Goal: Communication & Community: Answer question/provide support

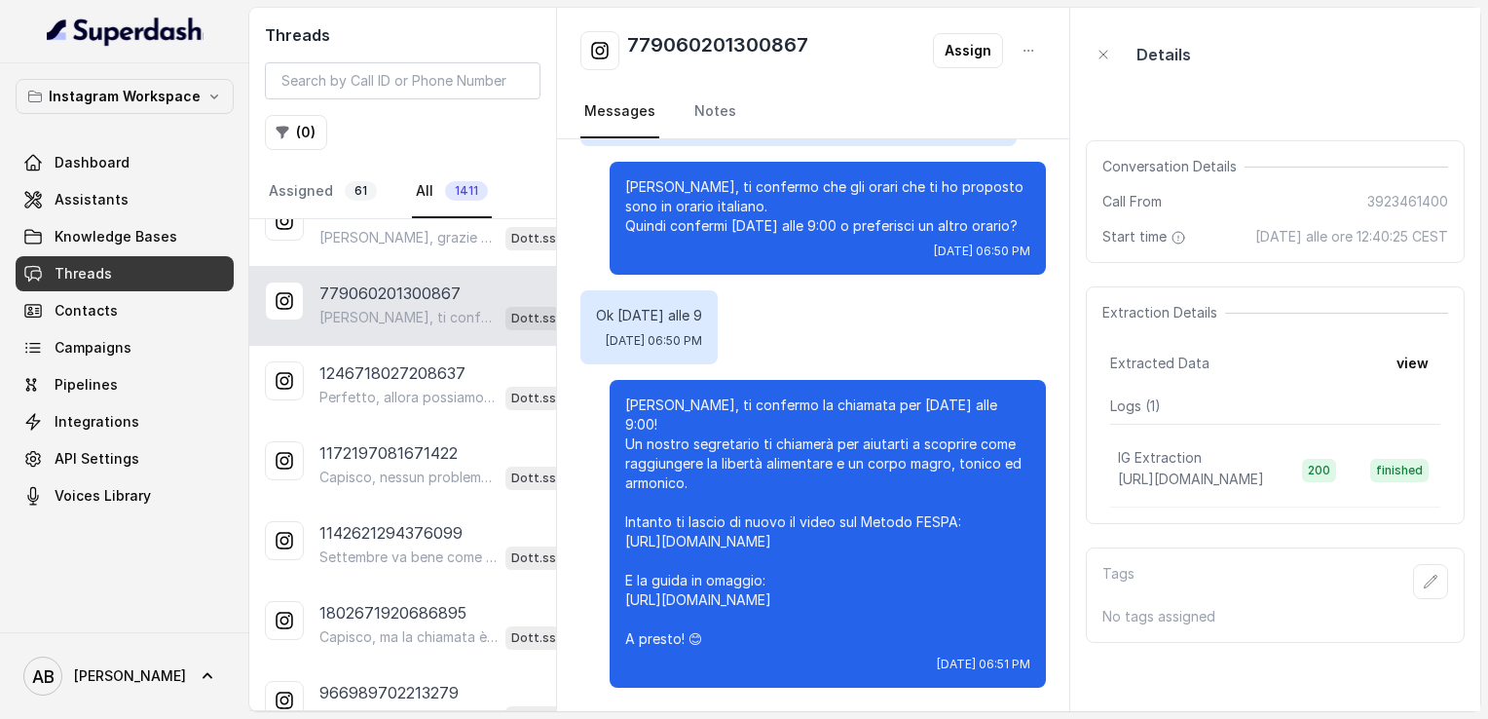
scroll to position [474, 0]
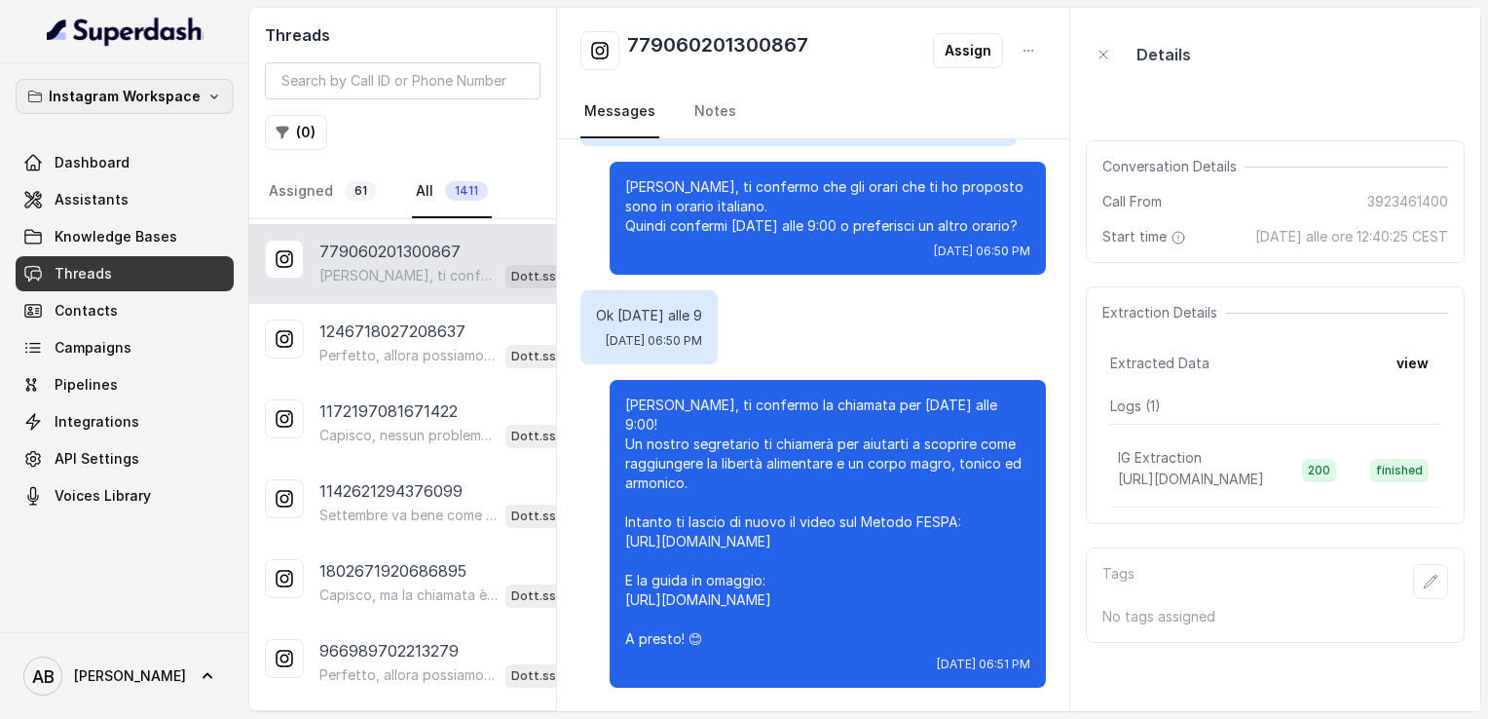
click at [157, 96] on p "Instagram Workspace" at bounding box center [125, 96] width 152 height 23
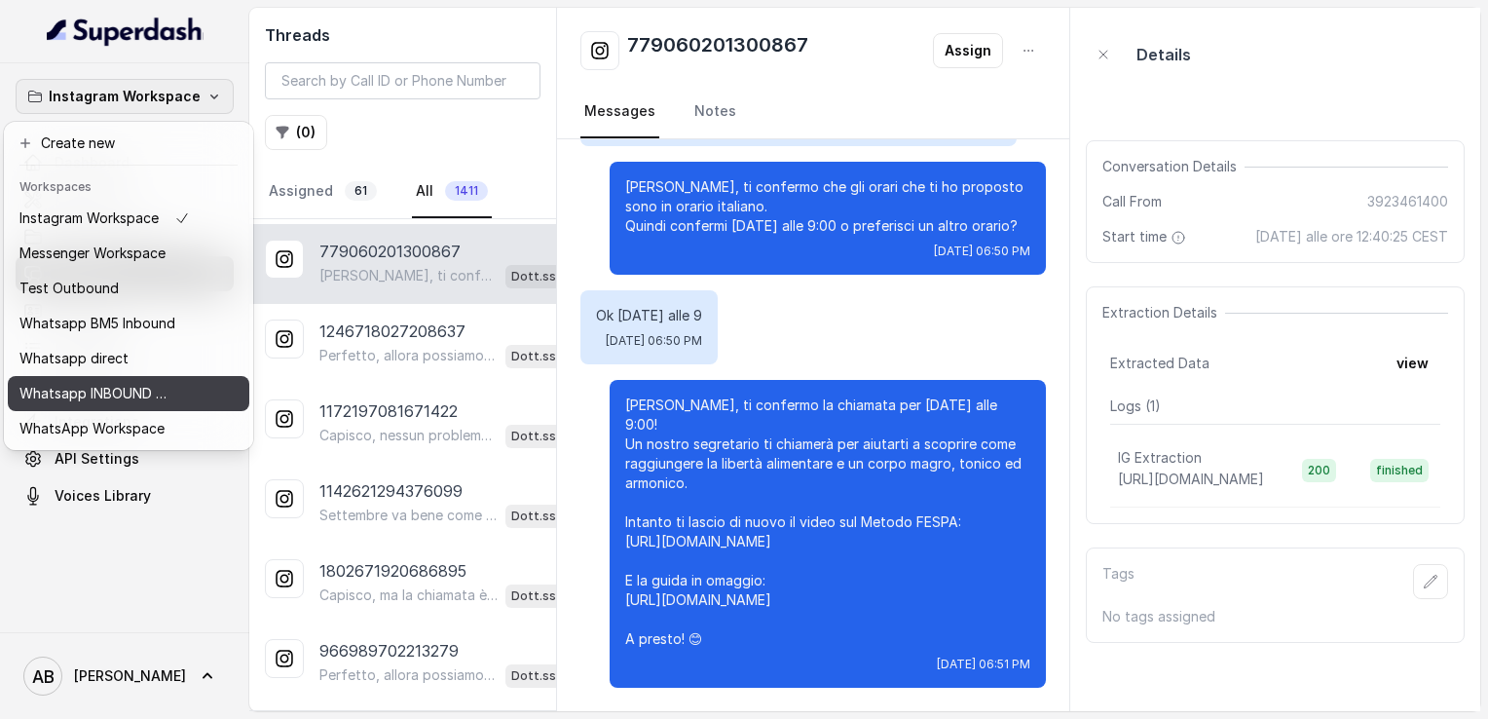
click at [104, 391] on p "Whatsapp INBOUND Workspace" at bounding box center [97, 393] width 156 height 23
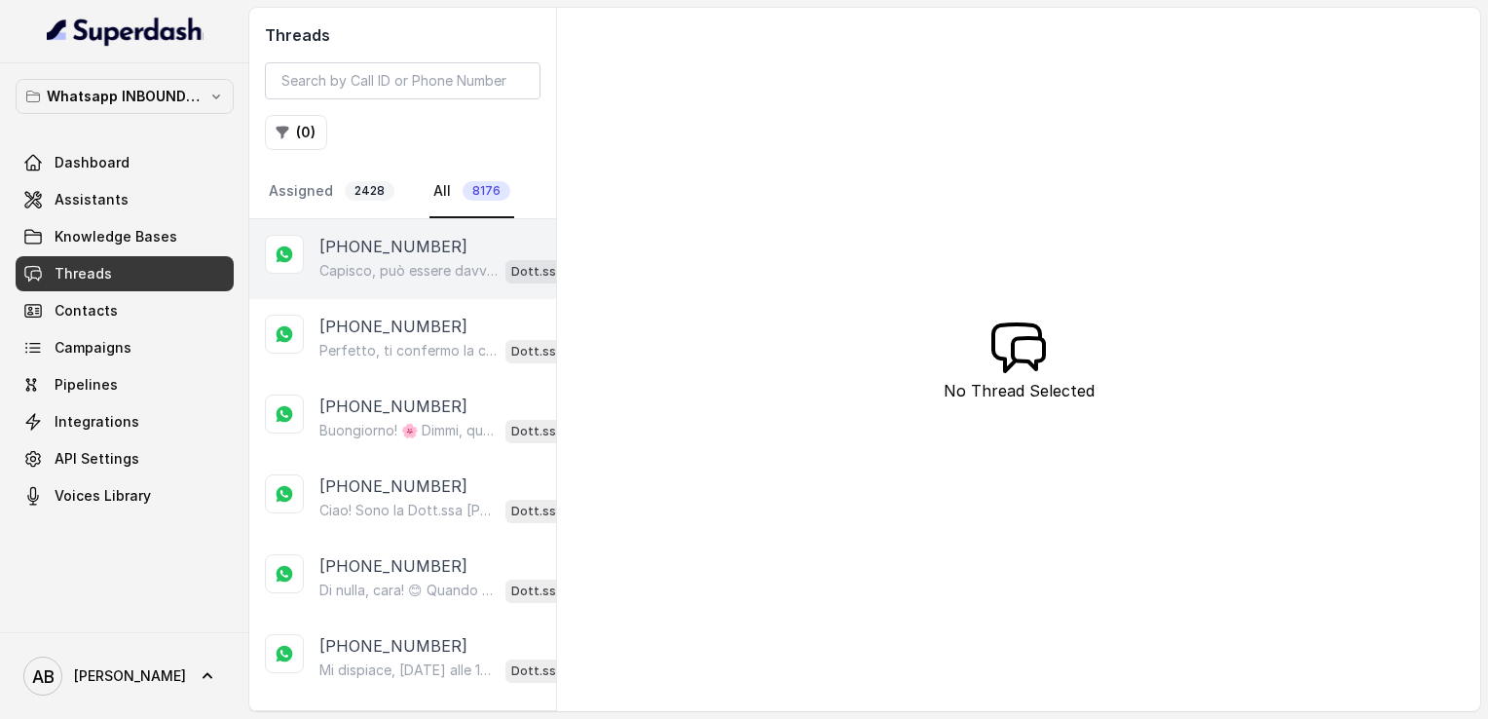
click at [374, 264] on p "Capisco, può essere davvero frustrante seguire tutto e non vedere risultati. Gu…" at bounding box center [408, 270] width 178 height 19
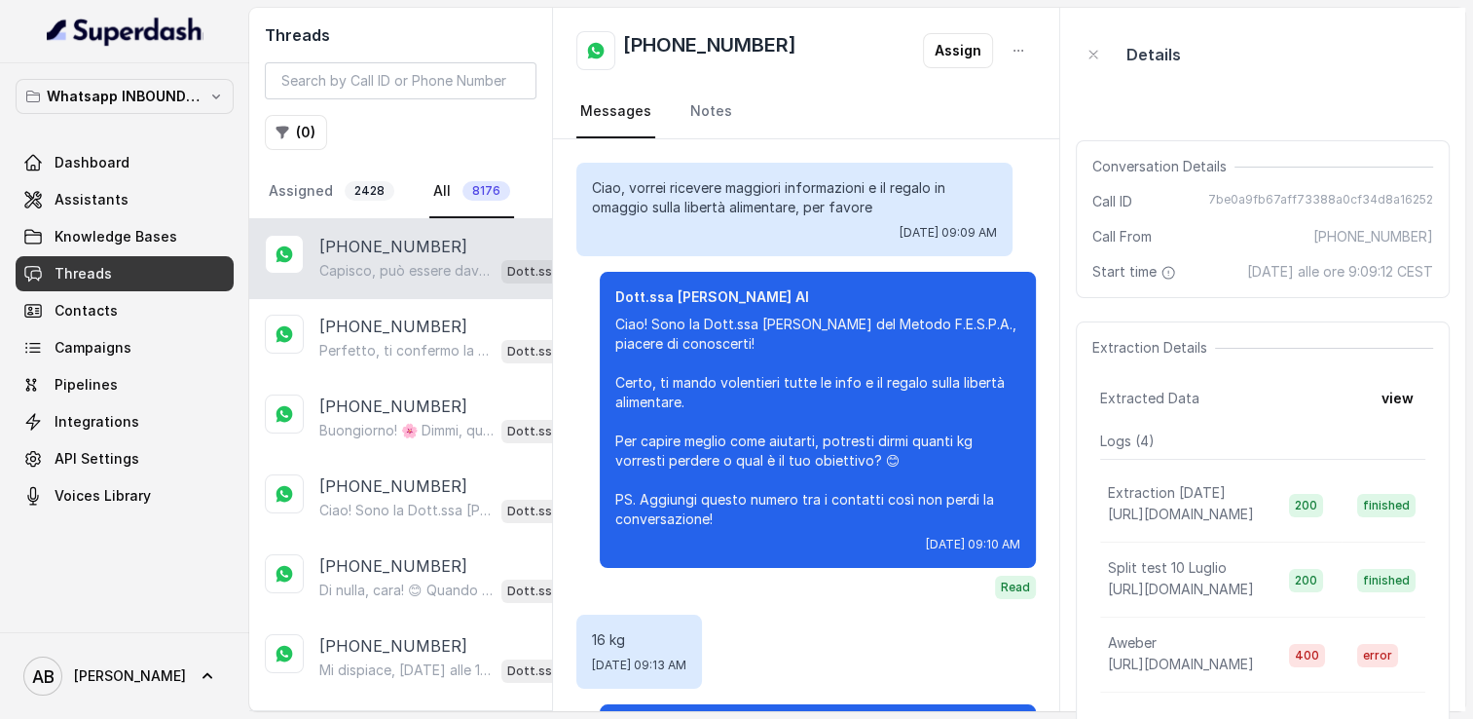
scroll to position [1172, 0]
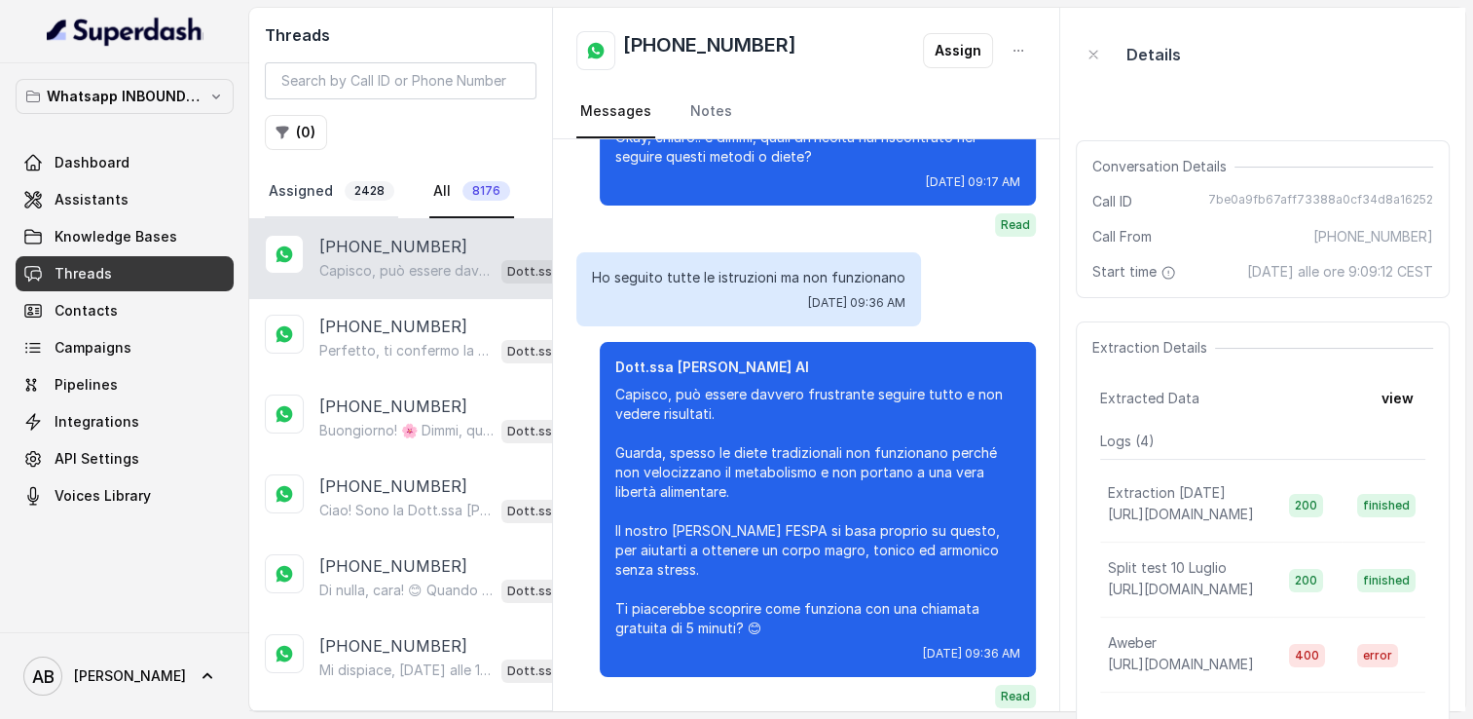
click at [335, 187] on link "Assigned 2428" at bounding box center [331, 192] width 133 height 53
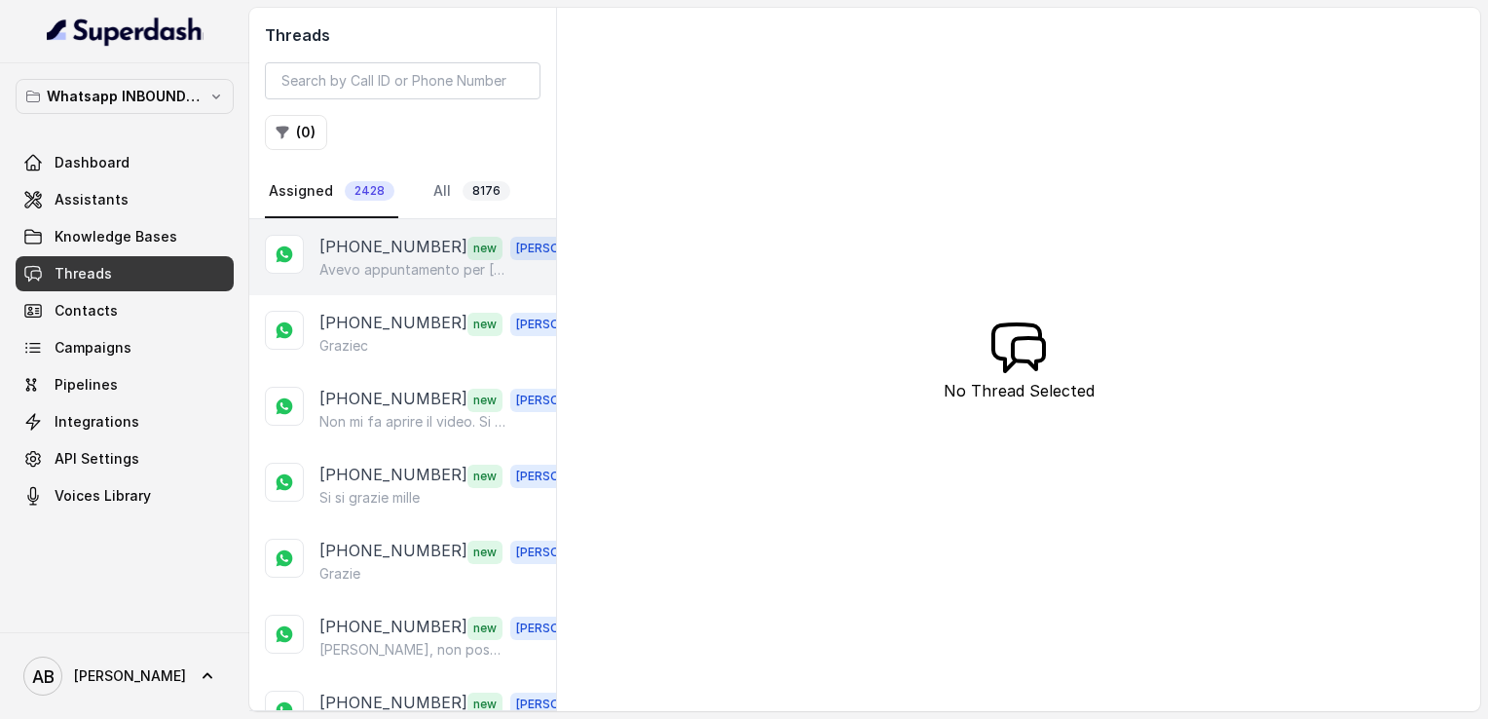
click at [397, 263] on p "Avevo appuntamento per [DATE] alle 17 e 30 ." at bounding box center [412, 269] width 187 height 19
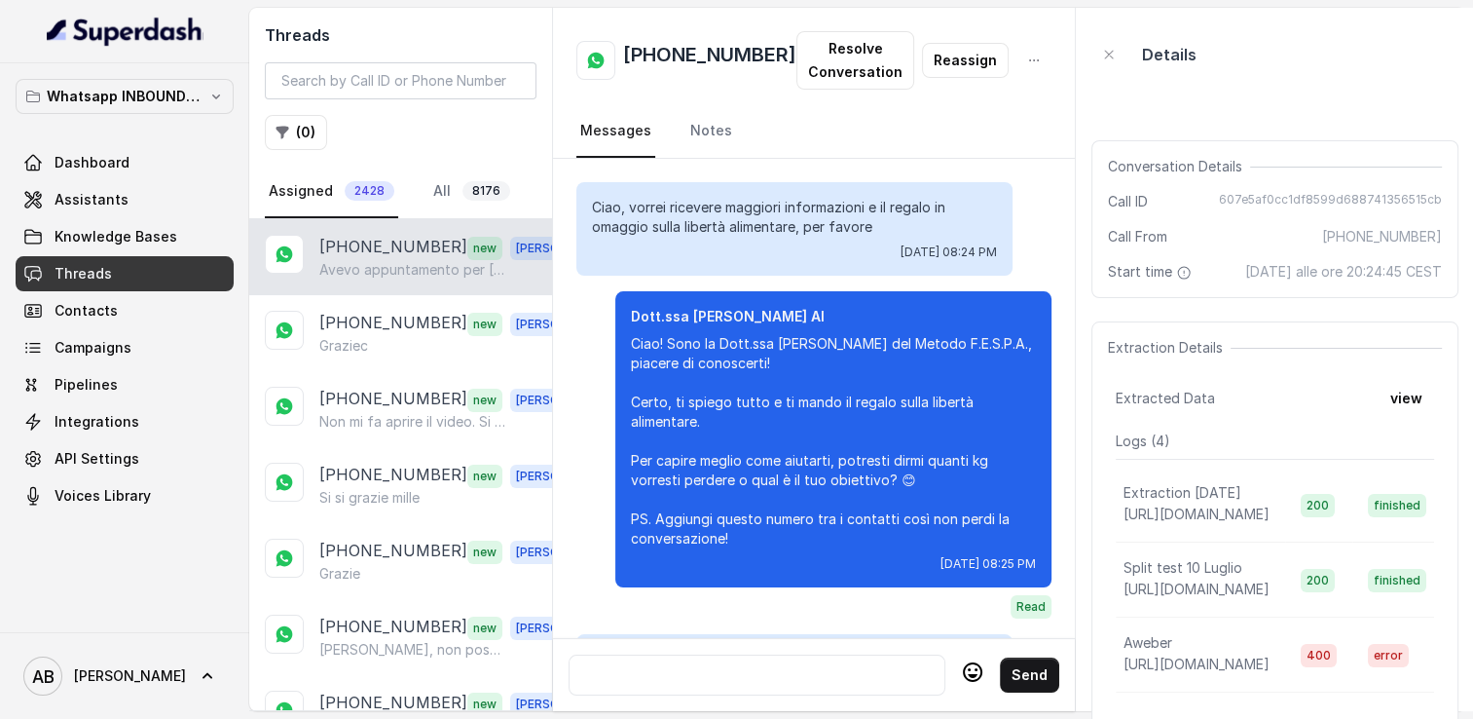
scroll to position [3299, 0]
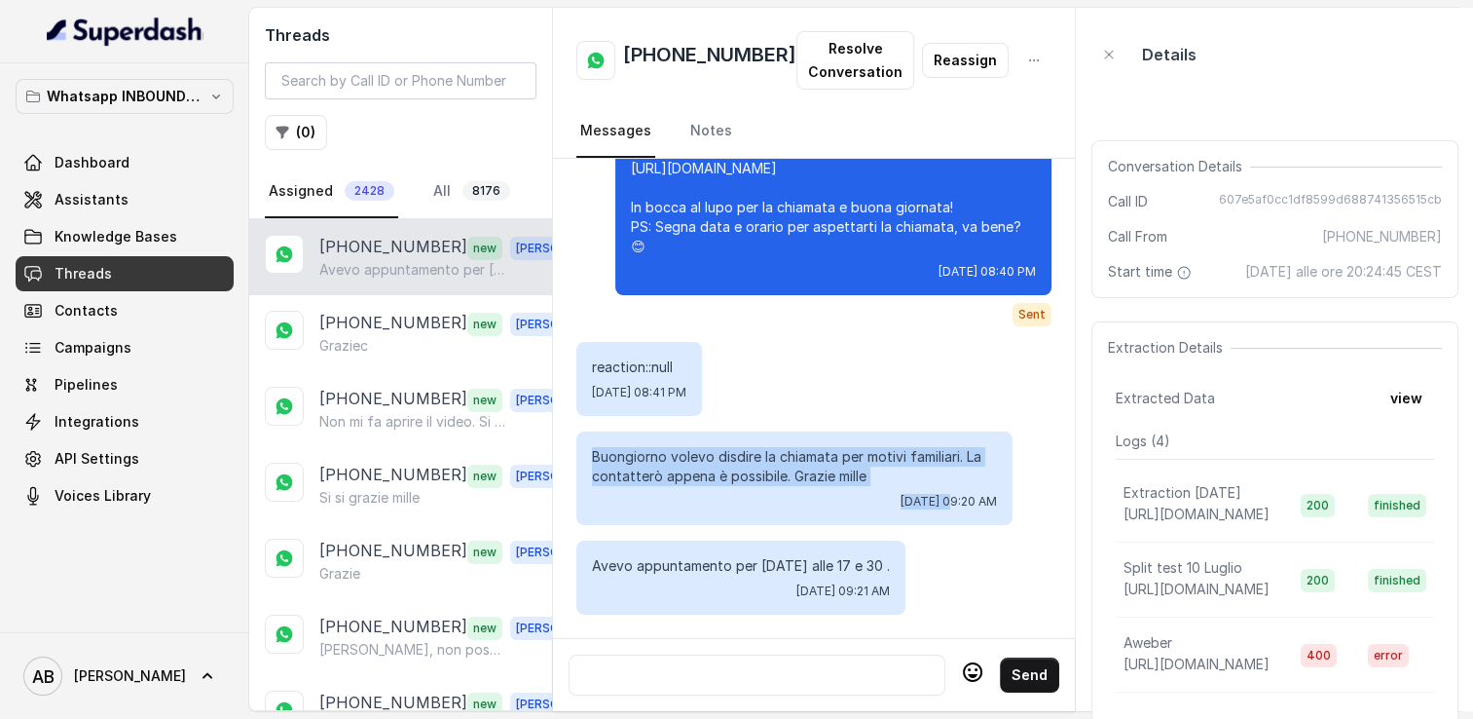
drag, startPoint x: 592, startPoint y: 436, endPoint x: 884, endPoint y: 483, distance: 295.8
click at [884, 483] on div "Buongiorno volevo disdire la chiamata per motivi familiari. La contatterò appen…" at bounding box center [794, 477] width 436 height 93
drag, startPoint x: 779, startPoint y: 454, endPoint x: 658, endPoint y: 428, distance: 123.4
click at [779, 454] on p "Buongiorno volevo disdire la chiamata per motivi familiari. La contatterò appen…" at bounding box center [794, 466] width 405 height 39
click at [596, 447] on p "Buongiorno volevo disdire la chiamata per motivi familiari. La contatterò appen…" at bounding box center [794, 466] width 405 height 39
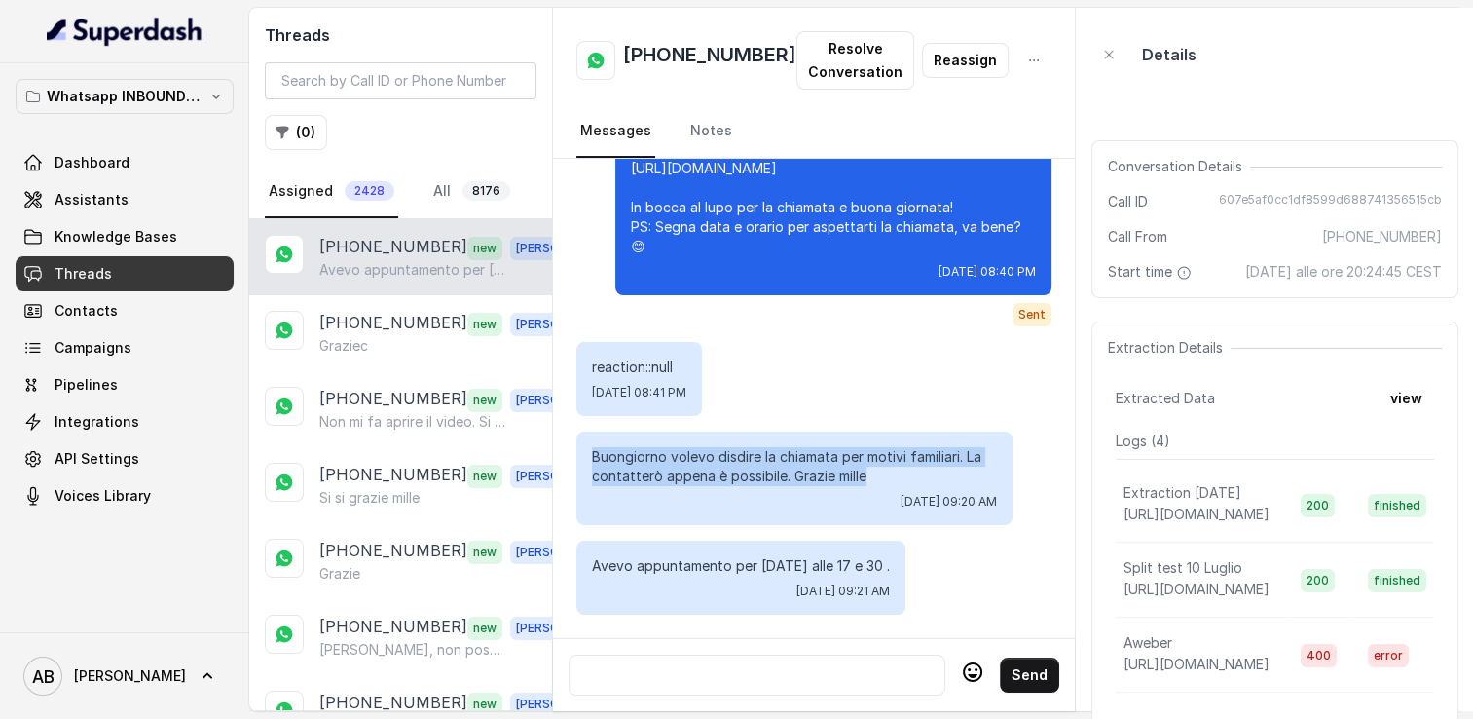
drag, startPoint x: 593, startPoint y: 444, endPoint x: 802, endPoint y: 456, distance: 209.7
click at [876, 465] on p "Buongiorno volevo disdire la chiamata per motivi familiari. La contatterò appen…" at bounding box center [794, 466] width 405 height 39
copy p "Buongiorno volevo disdire la chiamata per motivi familiari. La contatterò appen…"
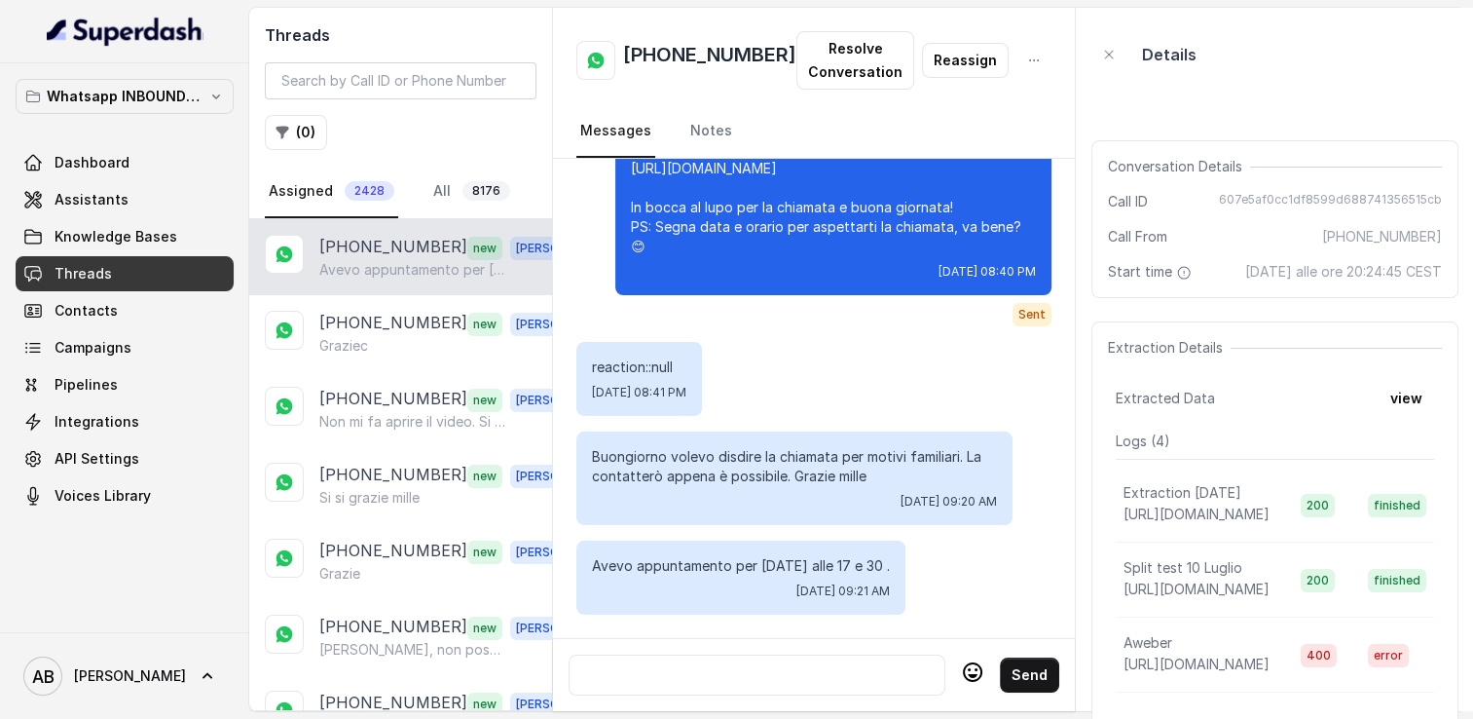
click at [644, 663] on div at bounding box center [756, 674] width 359 height 23
paste div
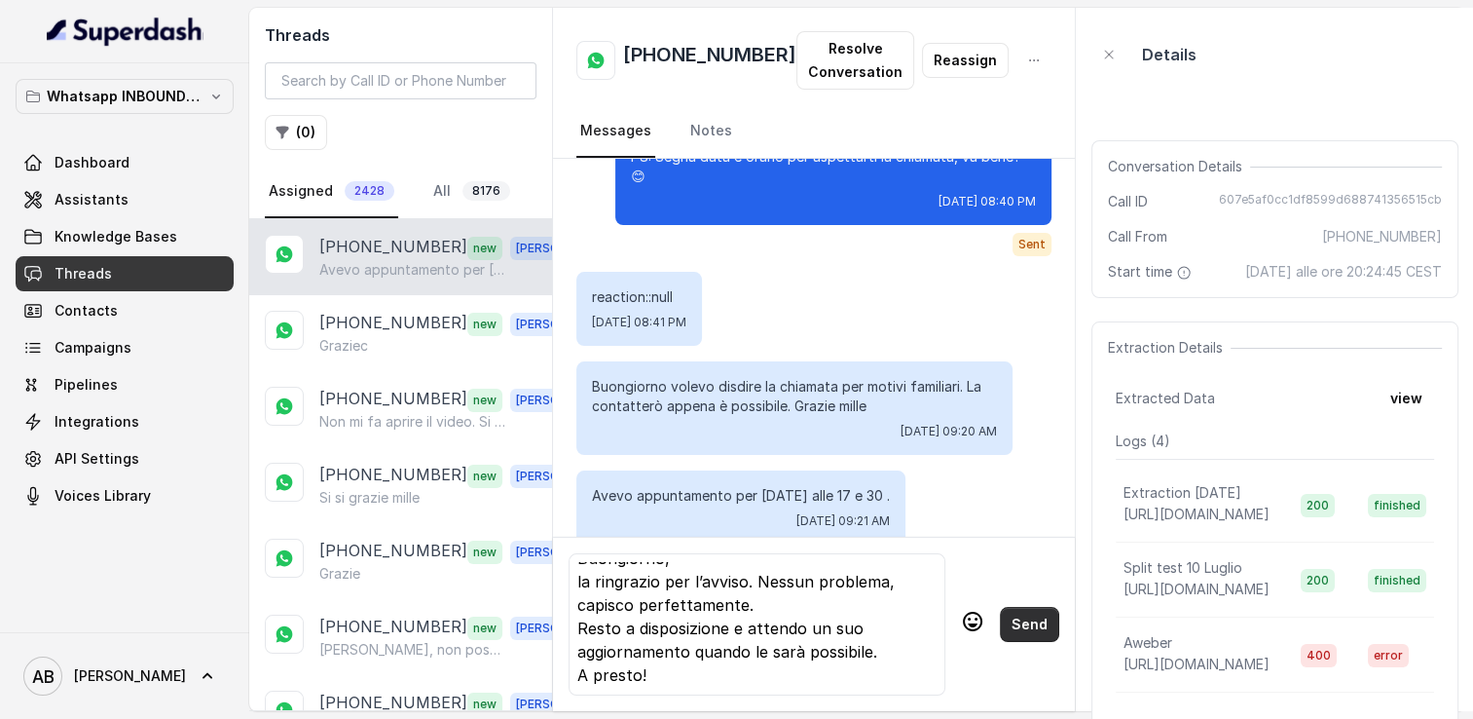
click at [1028, 606] on div "Buongiorno, la ringrazio per l’avviso. Nessun problema, capisco perfettamente. …" at bounding box center [814, 623] width 522 height 174
click at [1024, 619] on button "Send" at bounding box center [1029, 624] width 59 height 35
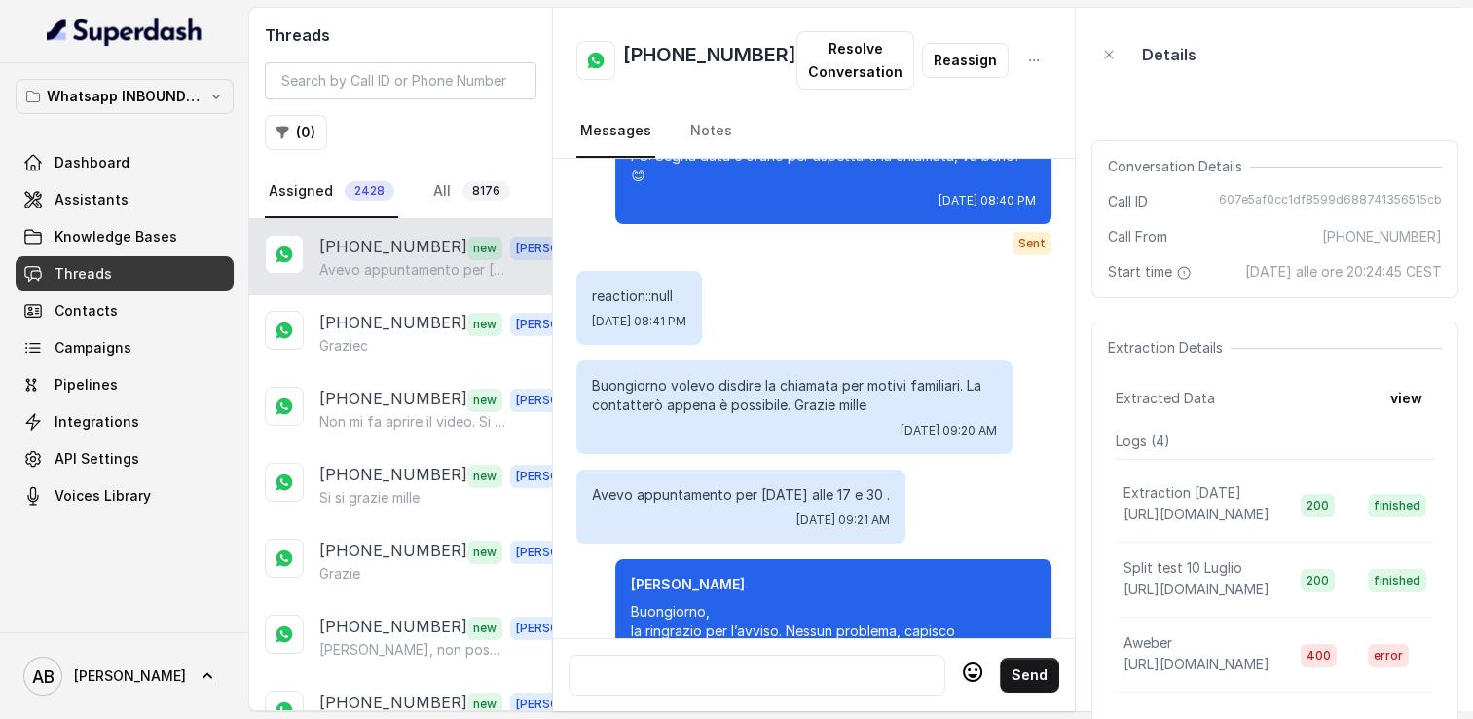
scroll to position [3291, 0]
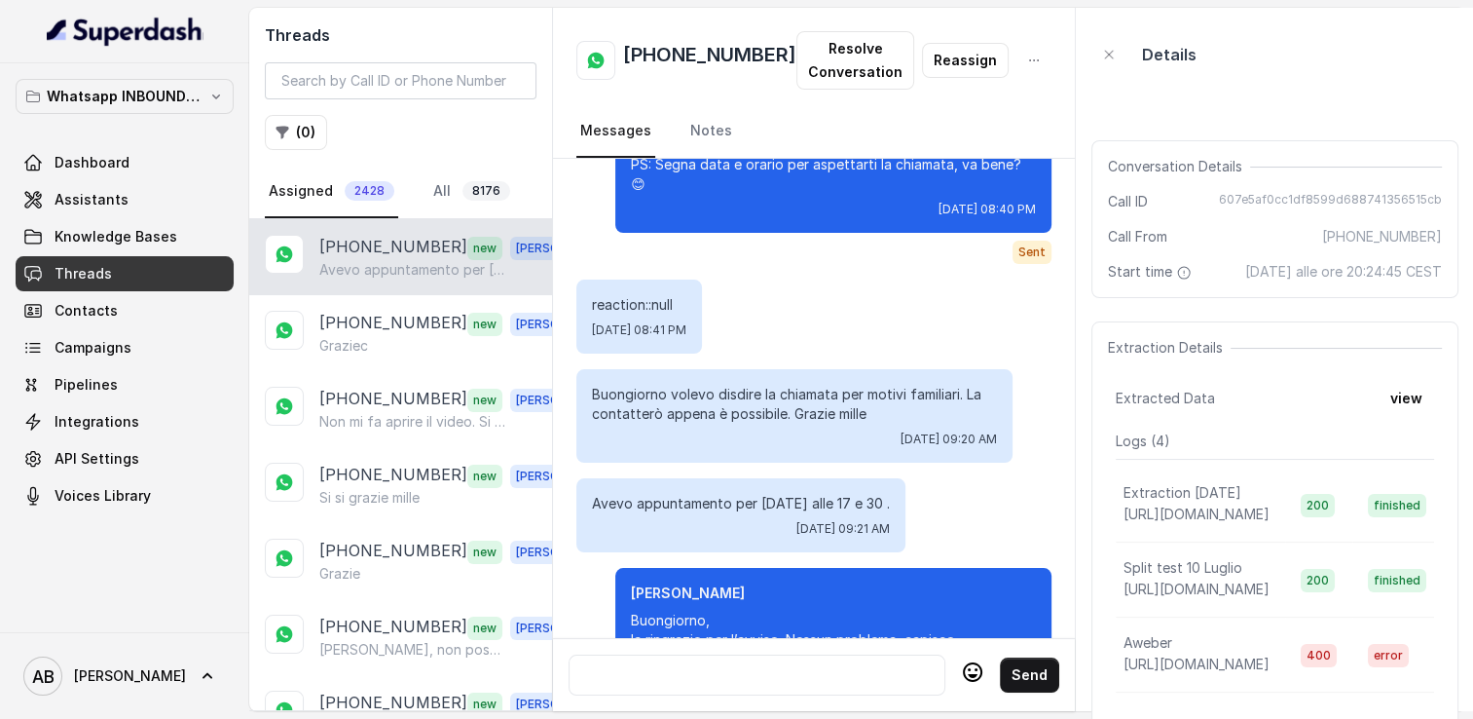
click at [685, 61] on h2 "[PHONE_NUMBER]" at bounding box center [709, 60] width 173 height 39
copy h2 "[PHONE_NUMBER]"
click at [387, 341] on div "Graziec" at bounding box center [455, 345] width 272 height 19
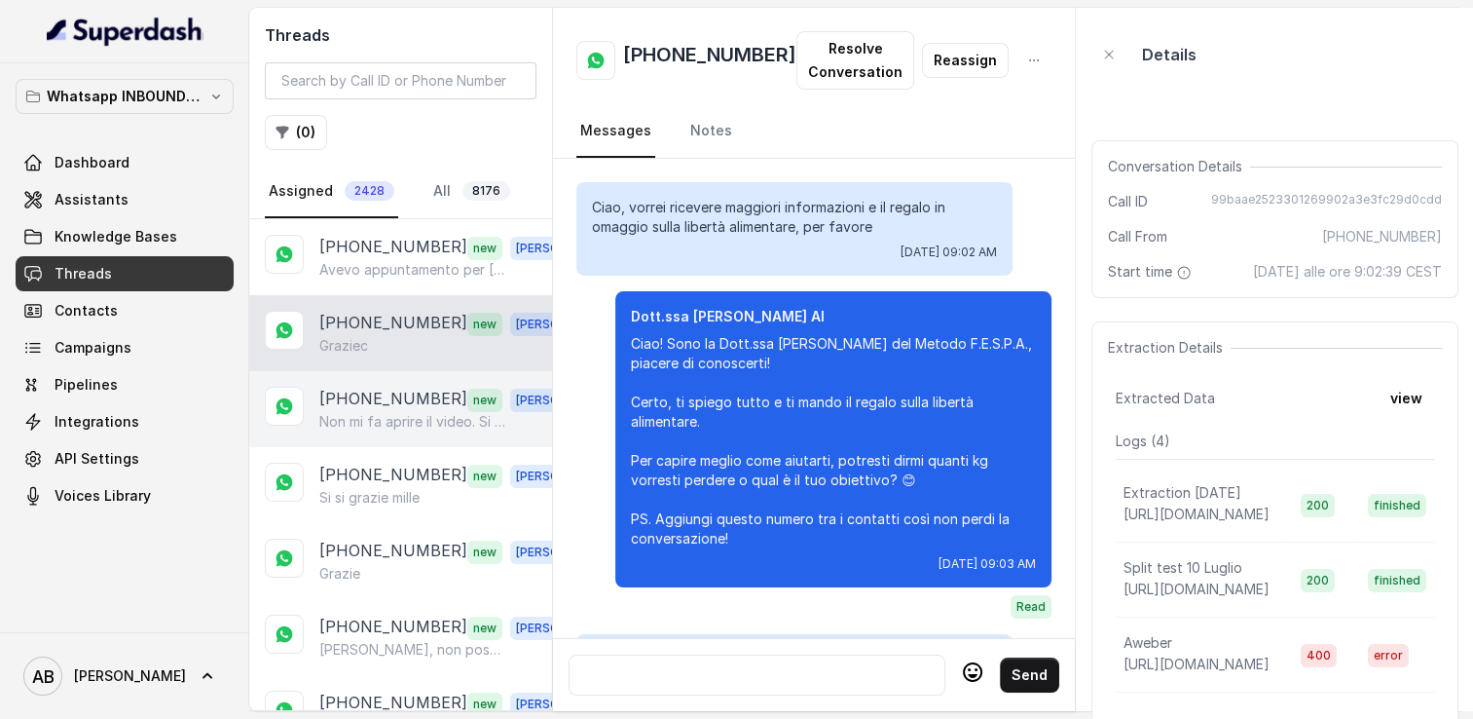
scroll to position [2271, 0]
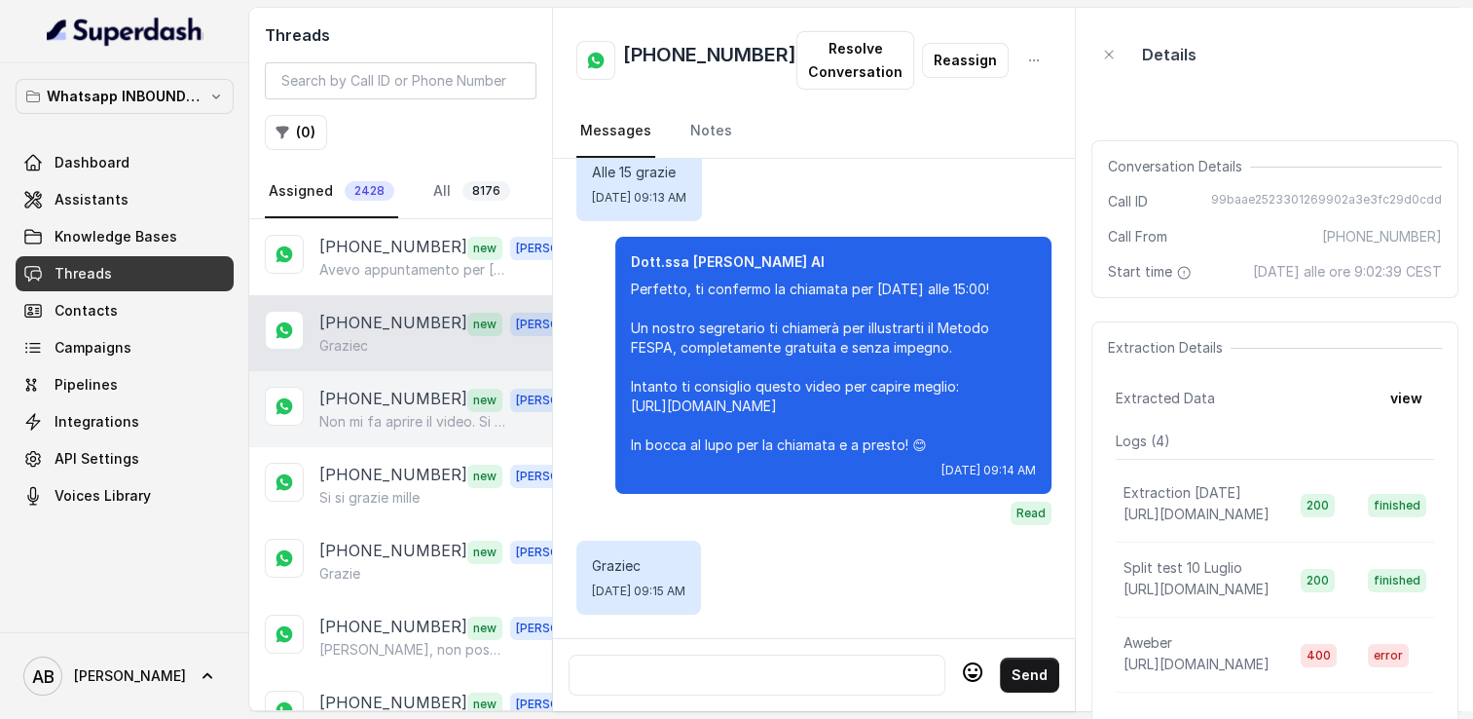
click at [393, 412] on p "Non mi fa aprire il video. Si blocca" at bounding box center [412, 421] width 187 height 19
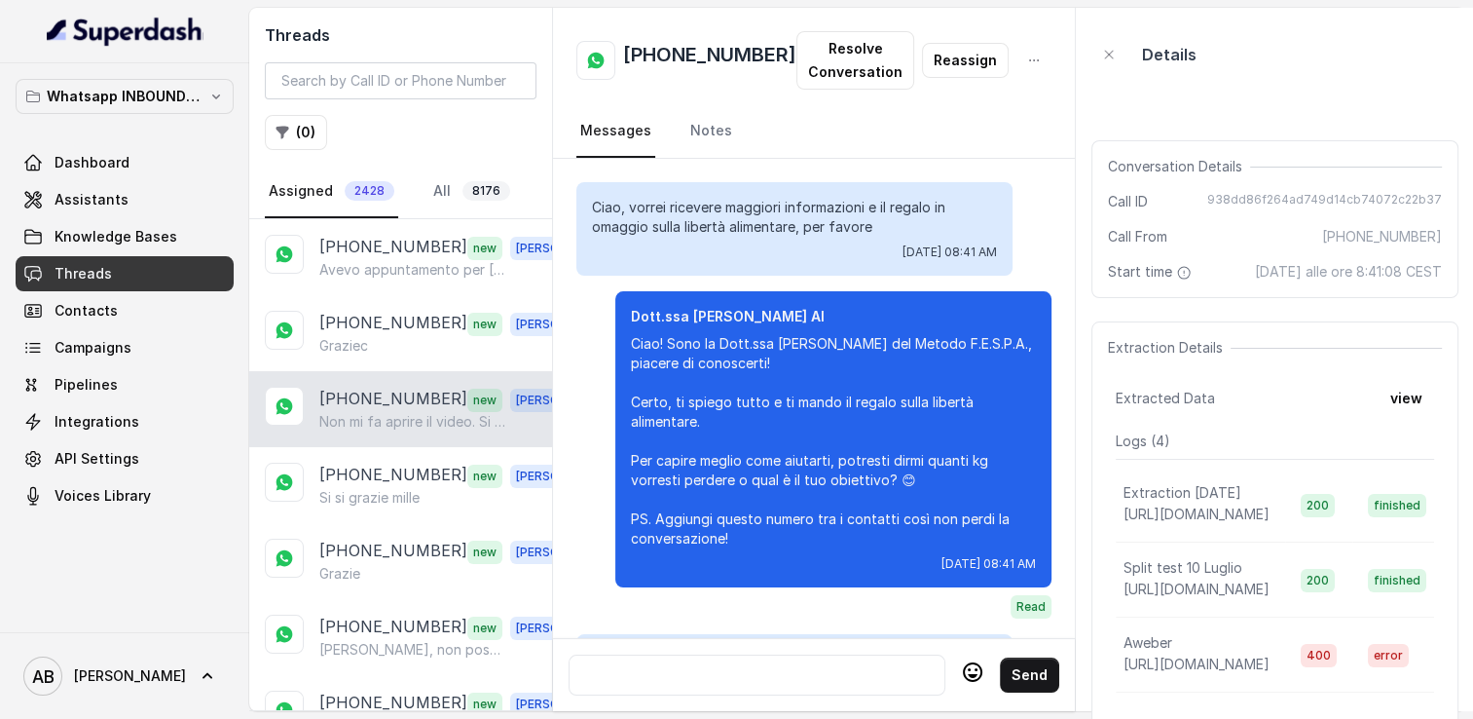
scroll to position [2812, 0]
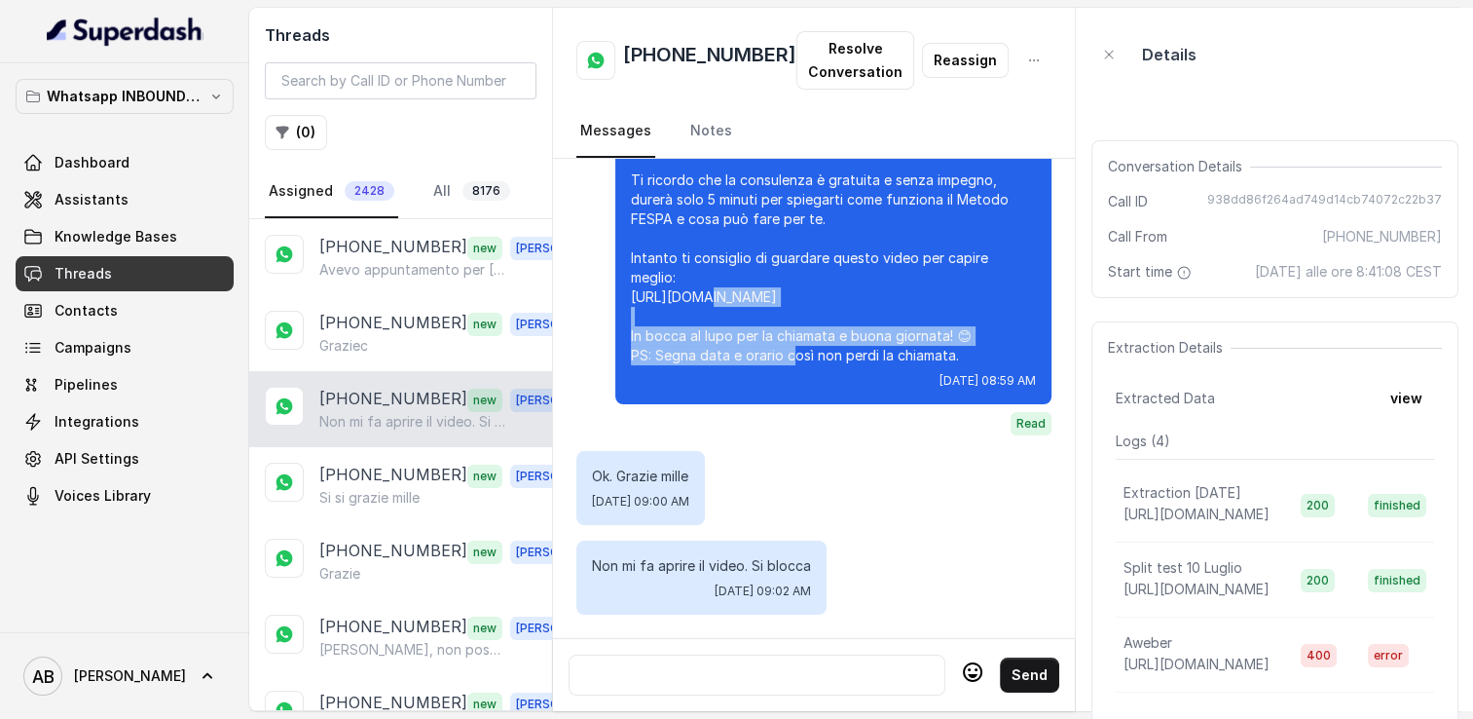
drag, startPoint x: 600, startPoint y: 247, endPoint x: 750, endPoint y: 281, distance: 153.8
click at [750, 281] on p "Perfetto, ti confermo la chiamata per [DATE] alle 10:00! Ti ricordo che la cons…" at bounding box center [833, 248] width 405 height 234
copy p "[URL][DOMAIN_NAME]"
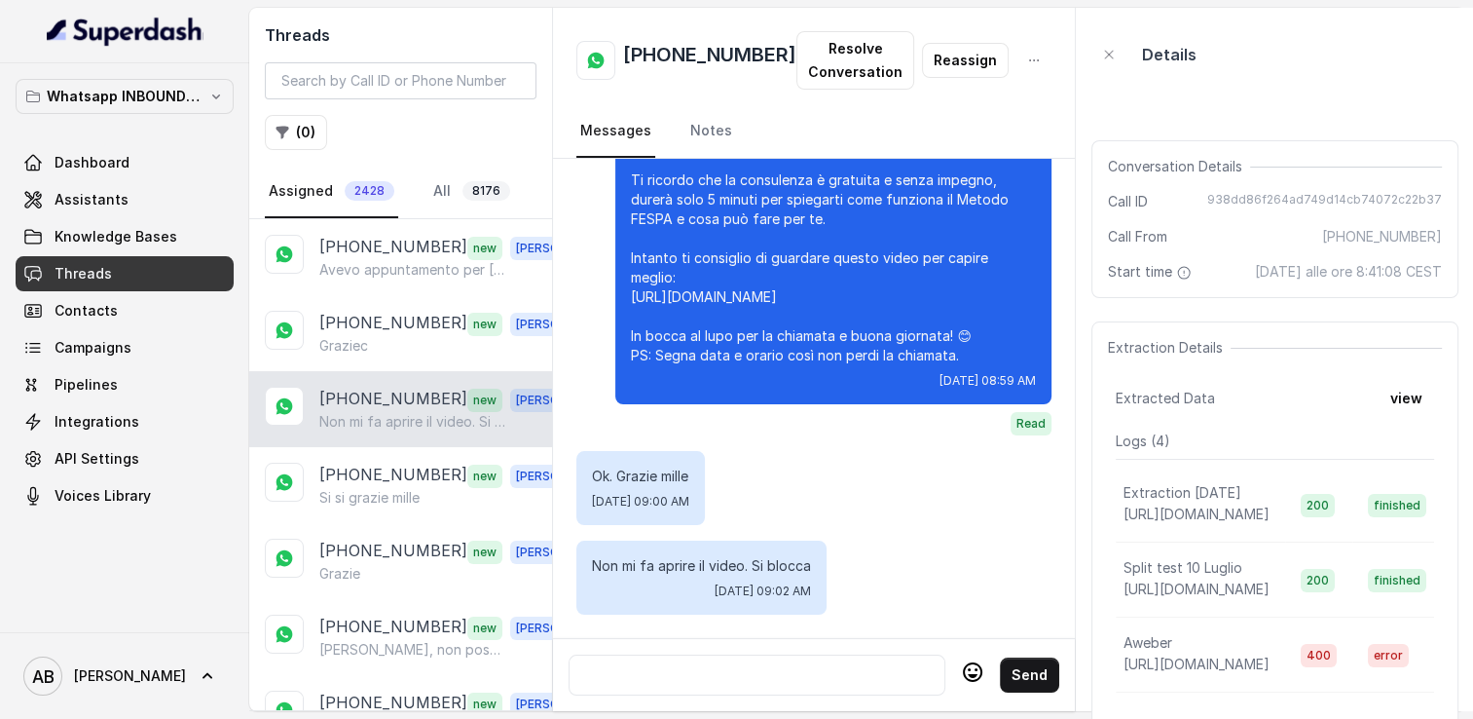
click at [720, 663] on div at bounding box center [756, 674] width 359 height 23
paste div
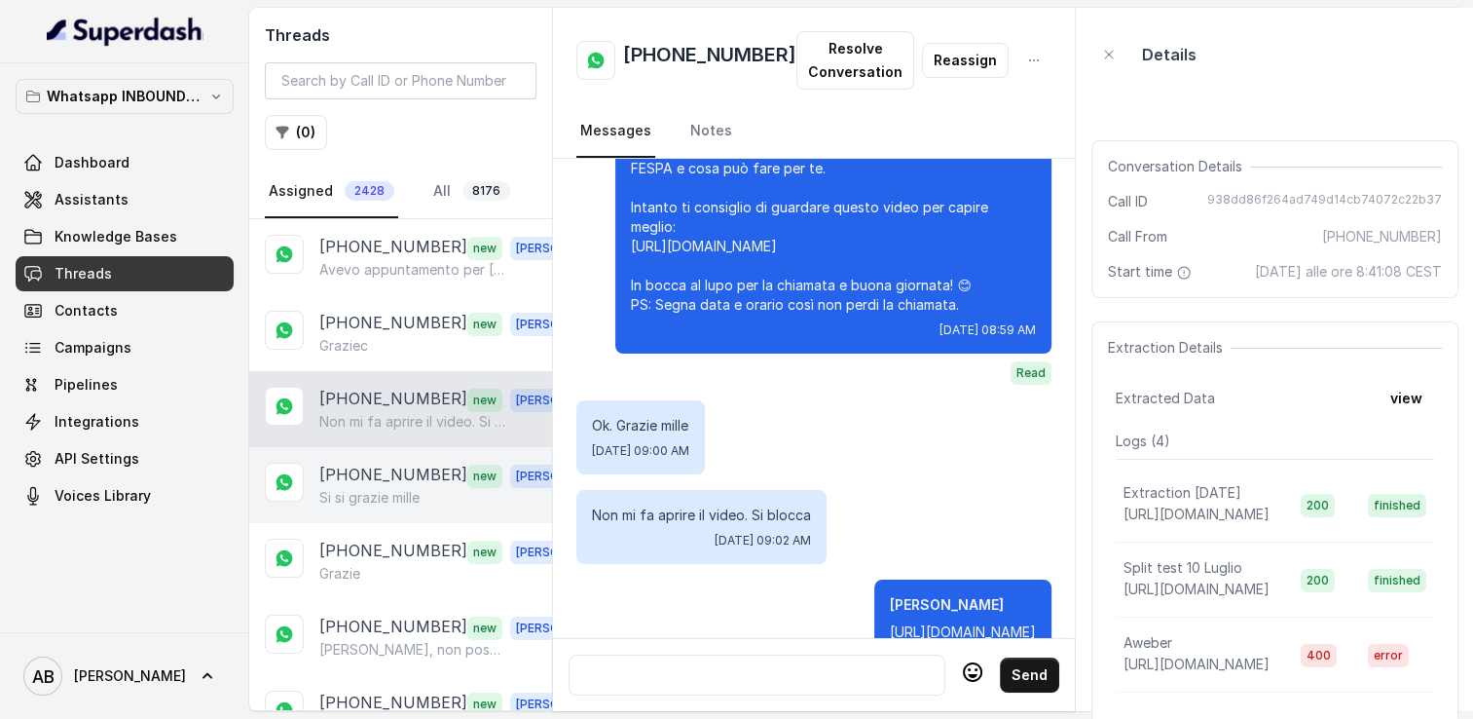
drag, startPoint x: 354, startPoint y: 481, endPoint x: 382, endPoint y: 454, distance: 38.6
click at [354, 481] on p "[PHONE_NUMBER]" at bounding box center [393, 474] width 148 height 25
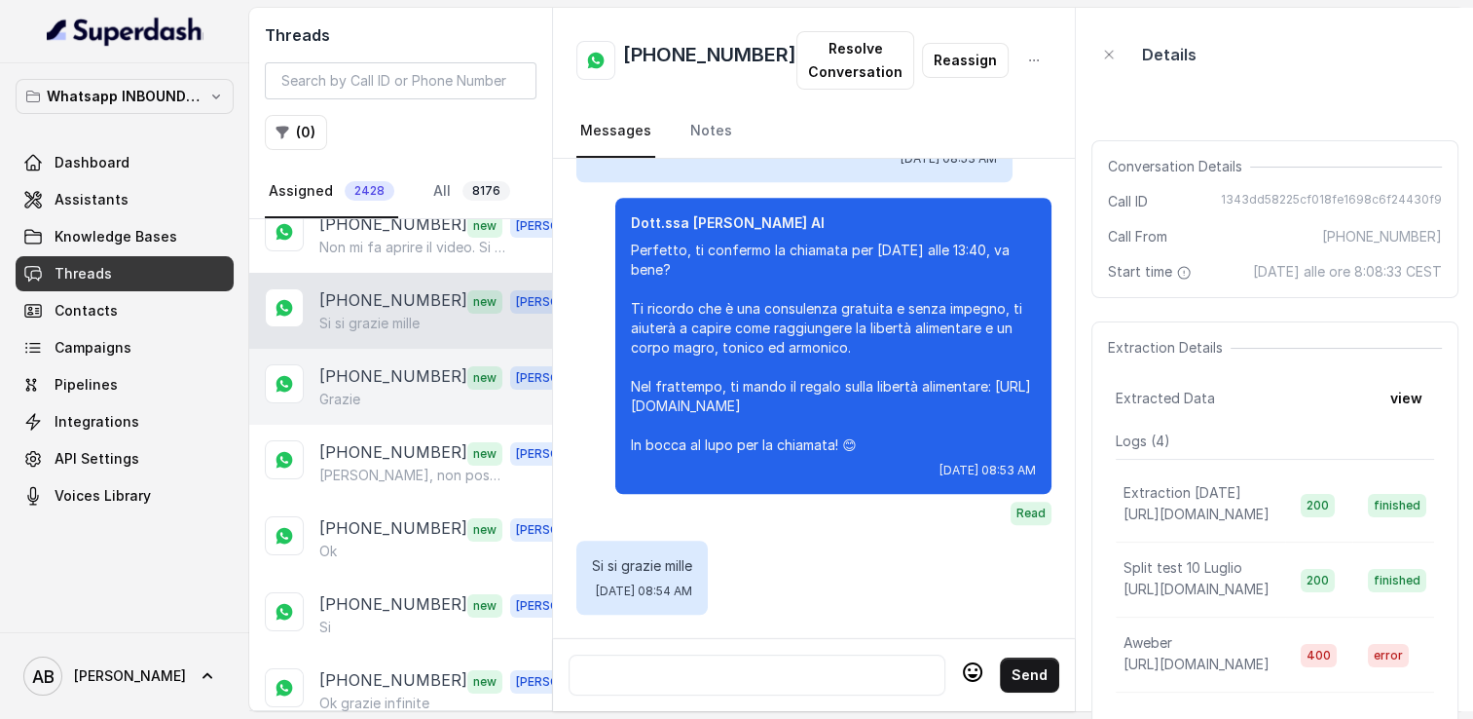
scroll to position [195, 0]
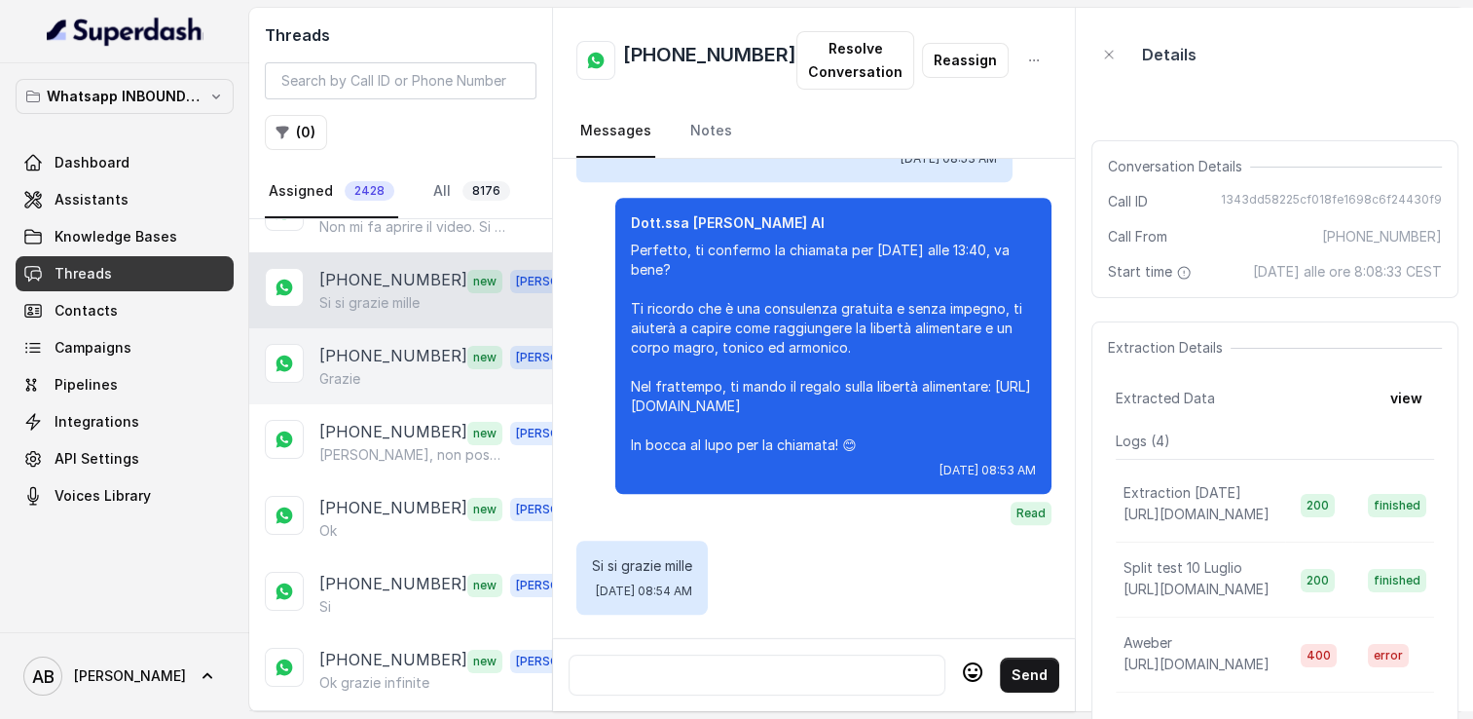
click at [391, 358] on p "[PHONE_NUMBER]" at bounding box center [393, 356] width 148 height 25
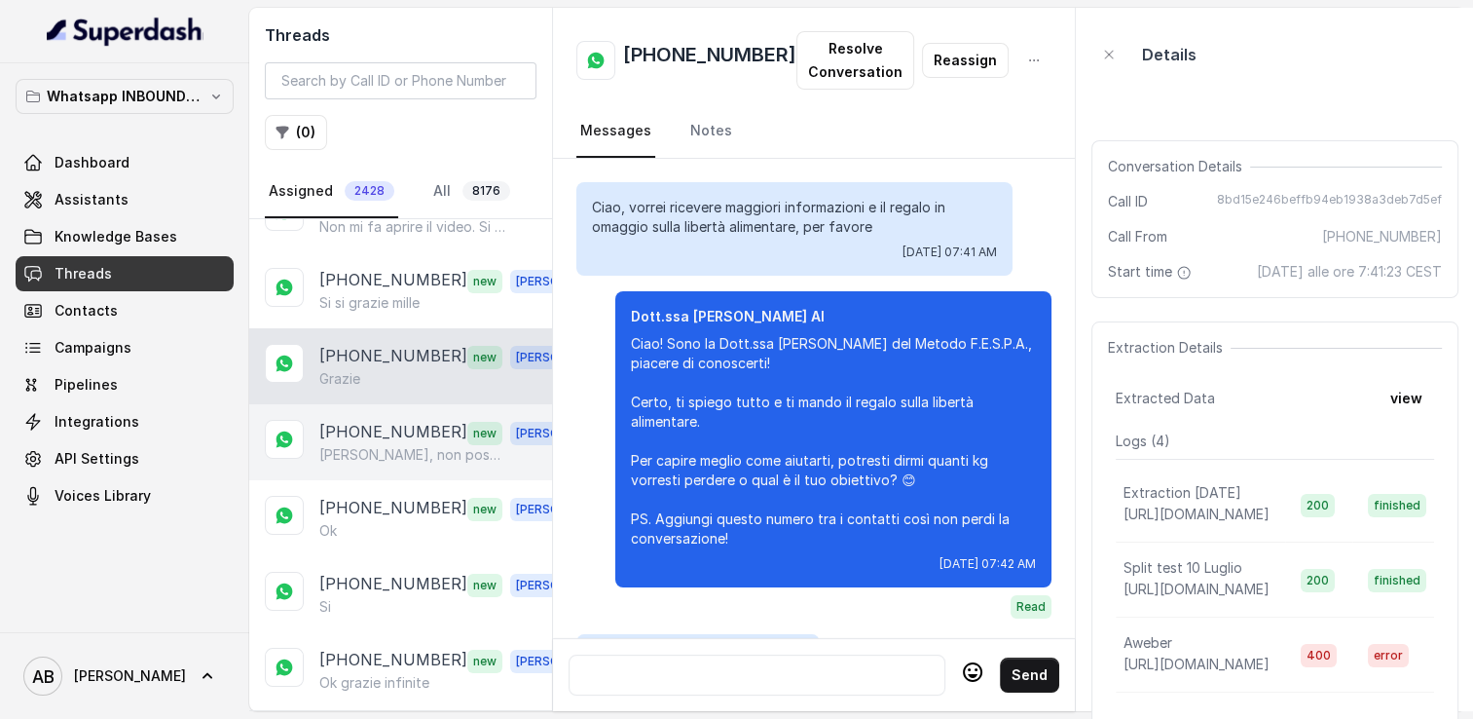
click at [390, 427] on p "[PHONE_NUMBER]" at bounding box center [393, 432] width 148 height 25
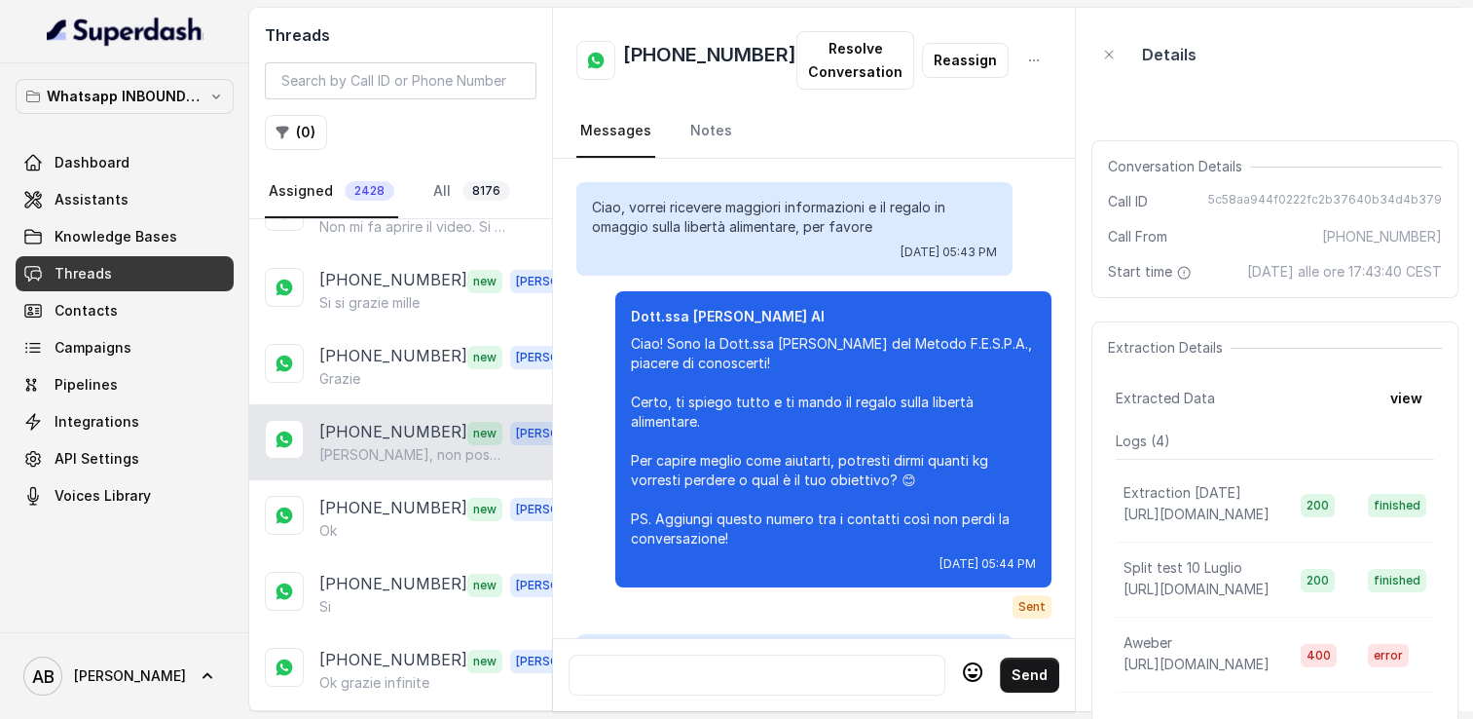
scroll to position [2477, 0]
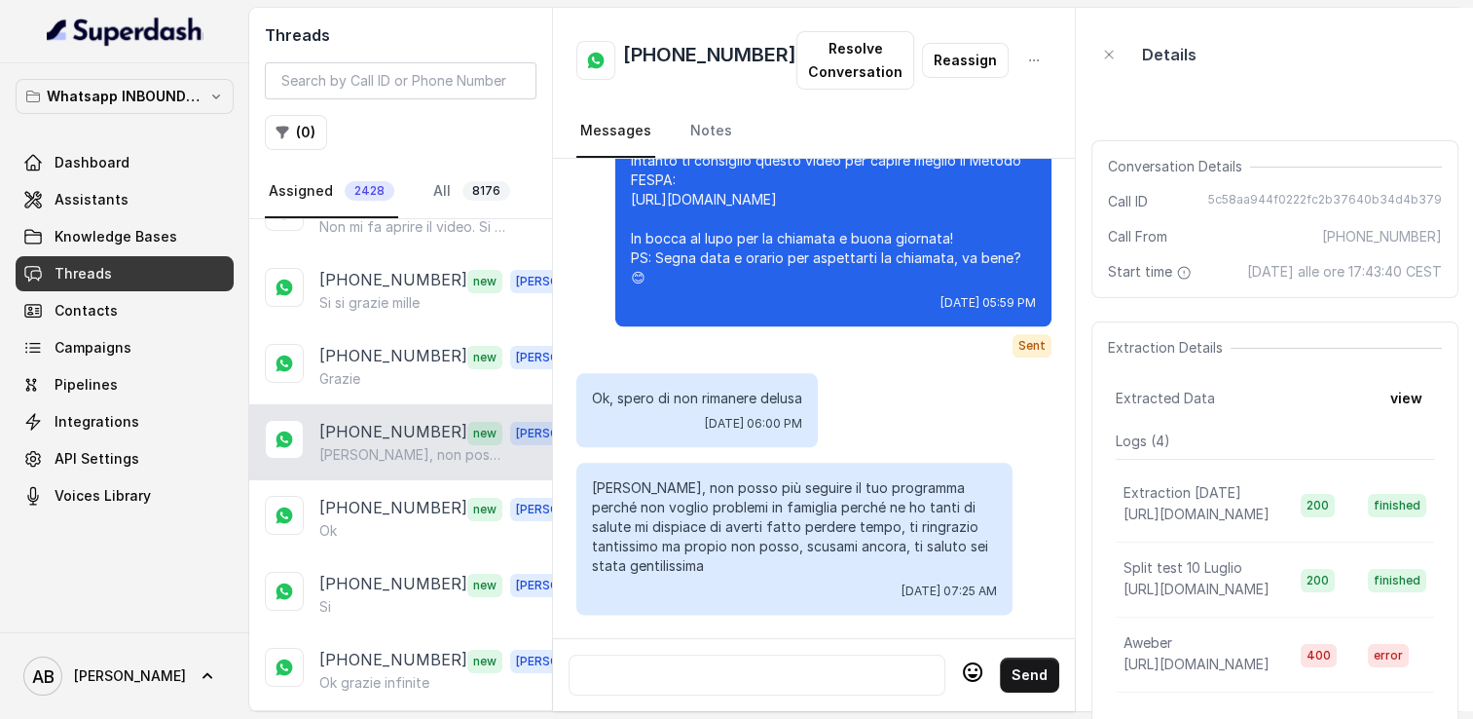
click at [699, 55] on h2 "[PHONE_NUMBER]" at bounding box center [709, 60] width 173 height 39
copy h2 "[PHONE_NUMBER]"
drag, startPoint x: 592, startPoint y: 477, endPoint x: 725, endPoint y: 544, distance: 149.4
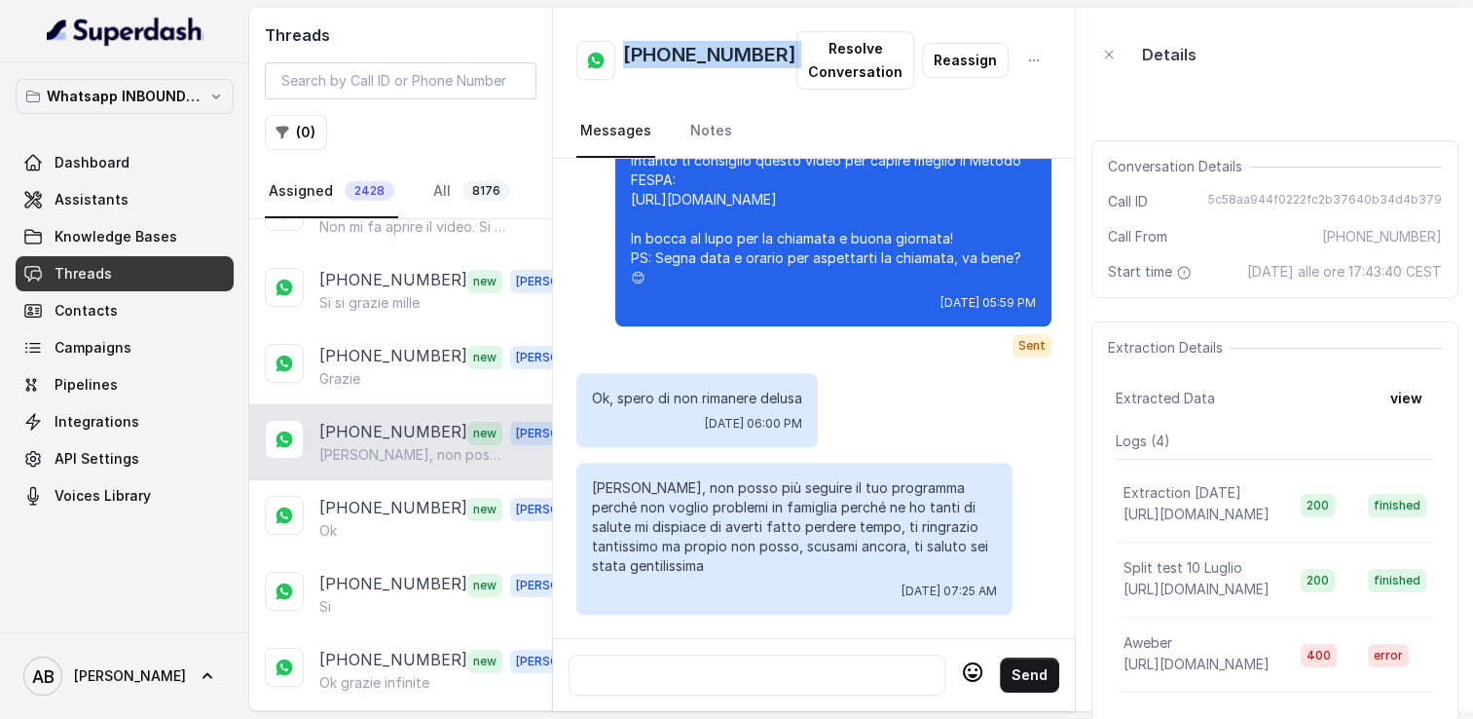
click at [725, 544] on p "[PERSON_NAME], non posso più seguire il tuo programma perché non voglio problem…" at bounding box center [794, 526] width 405 height 97
copy p "[PERSON_NAME], non posso più seguire il tuo programma perché non voglio problem…"
click at [740, 663] on div at bounding box center [756, 674] width 359 height 23
paste div
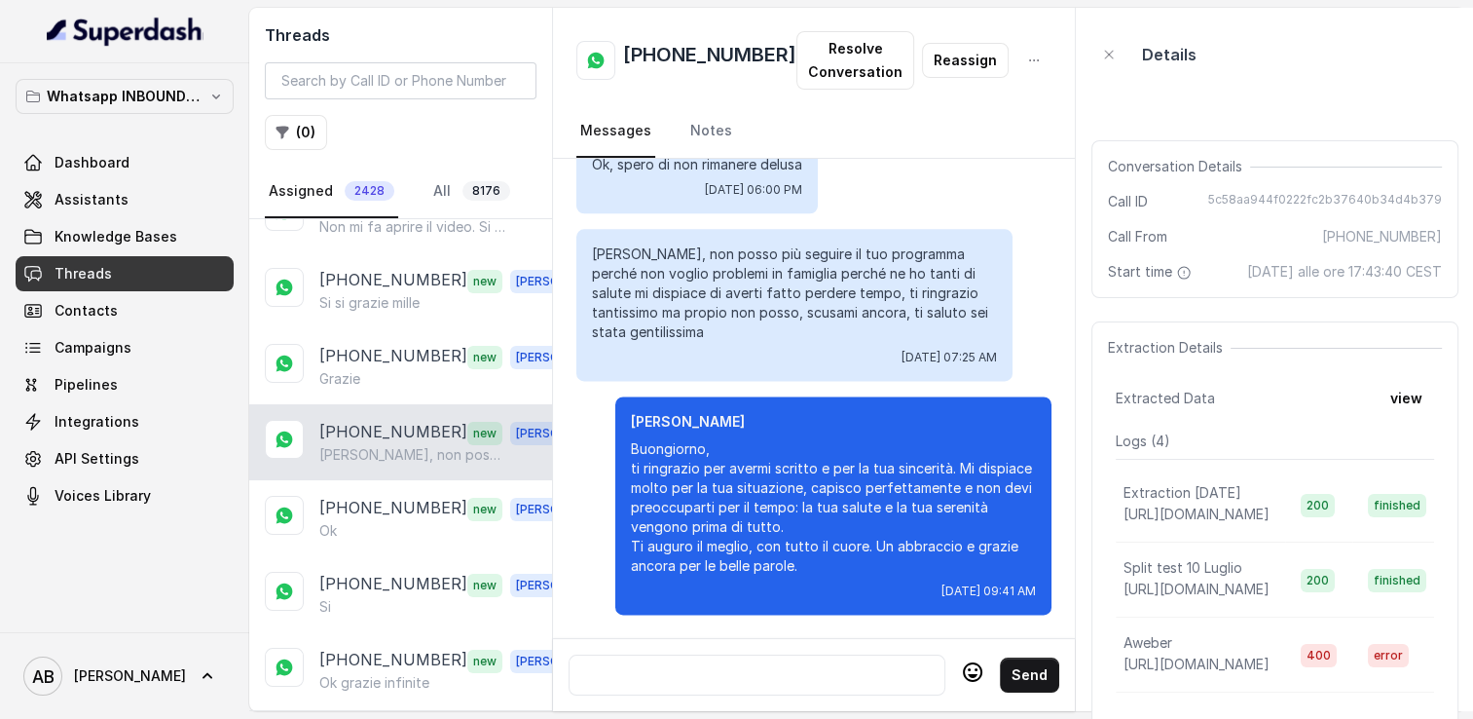
scroll to position [2711, 0]
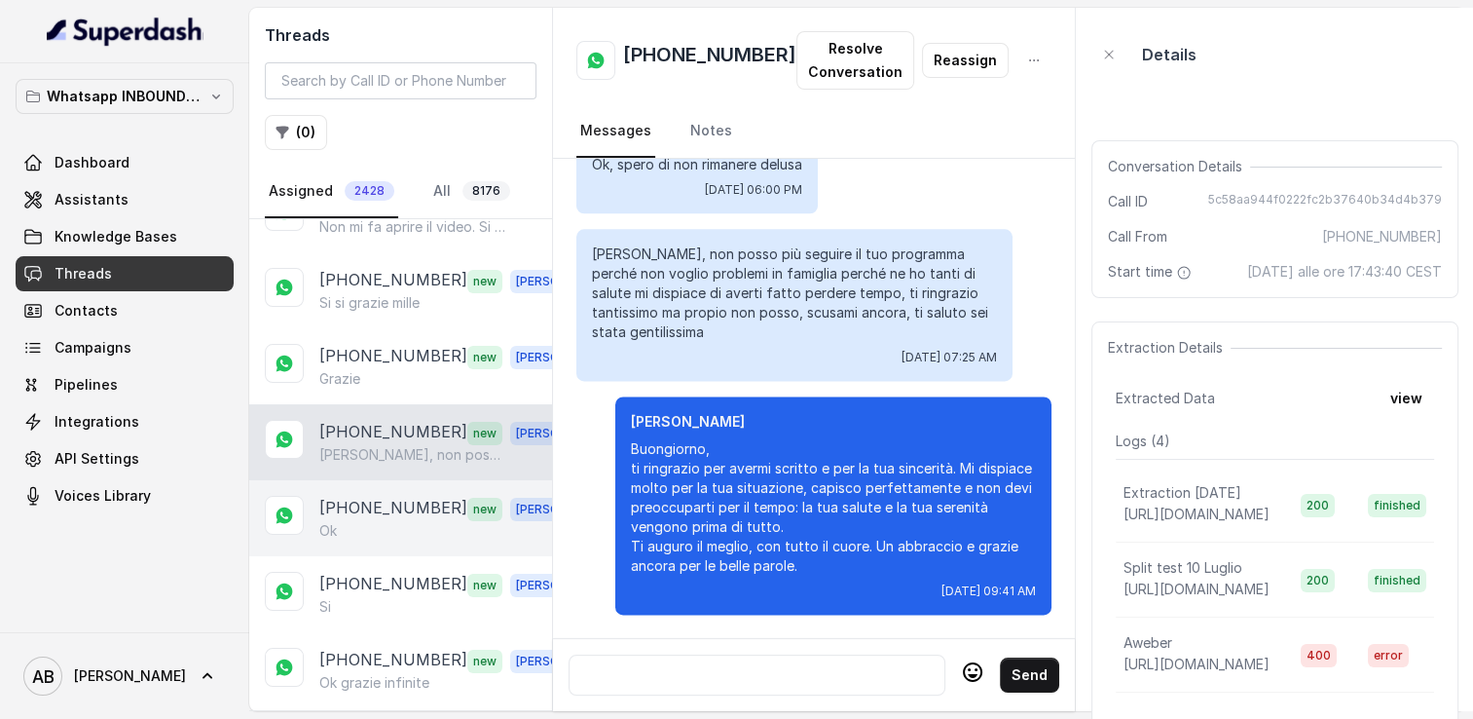
click at [379, 497] on p "[PHONE_NUMBER]" at bounding box center [393, 508] width 148 height 25
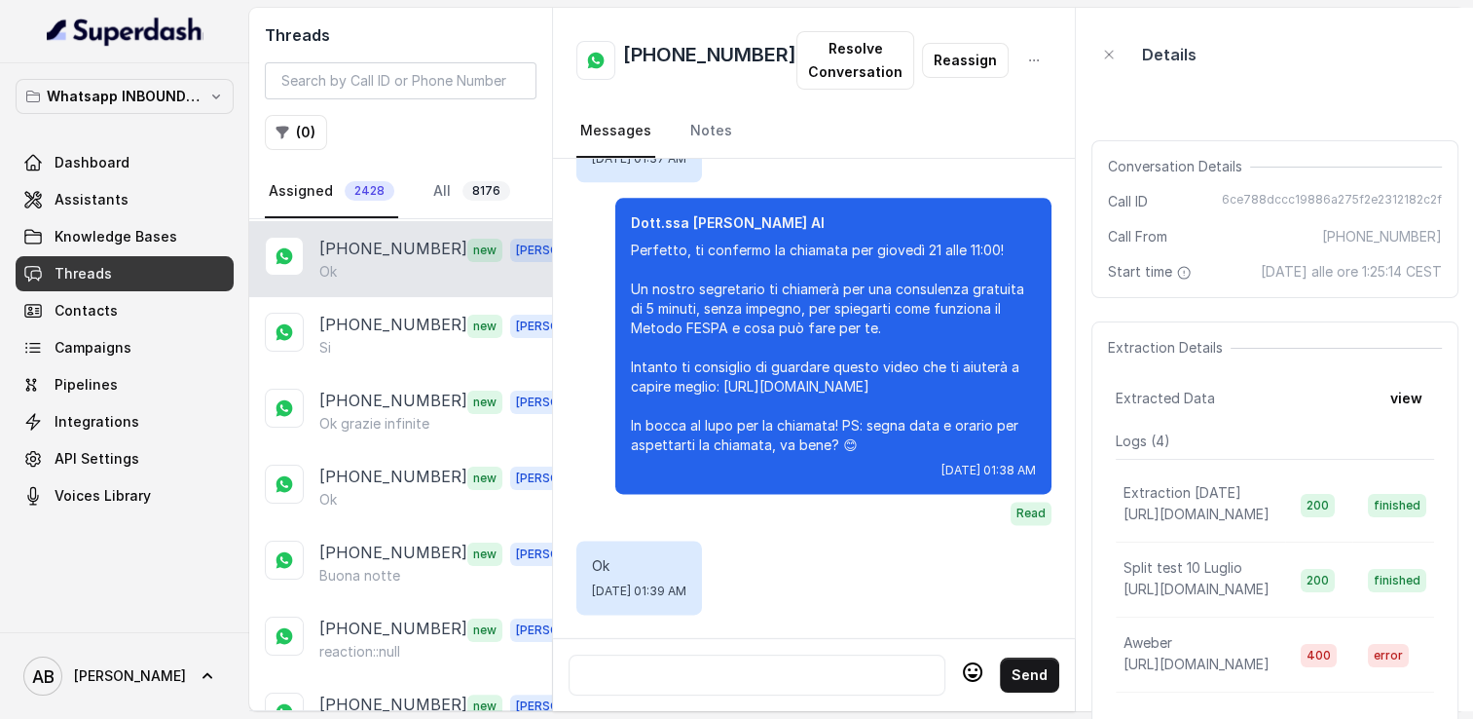
scroll to position [487, 0]
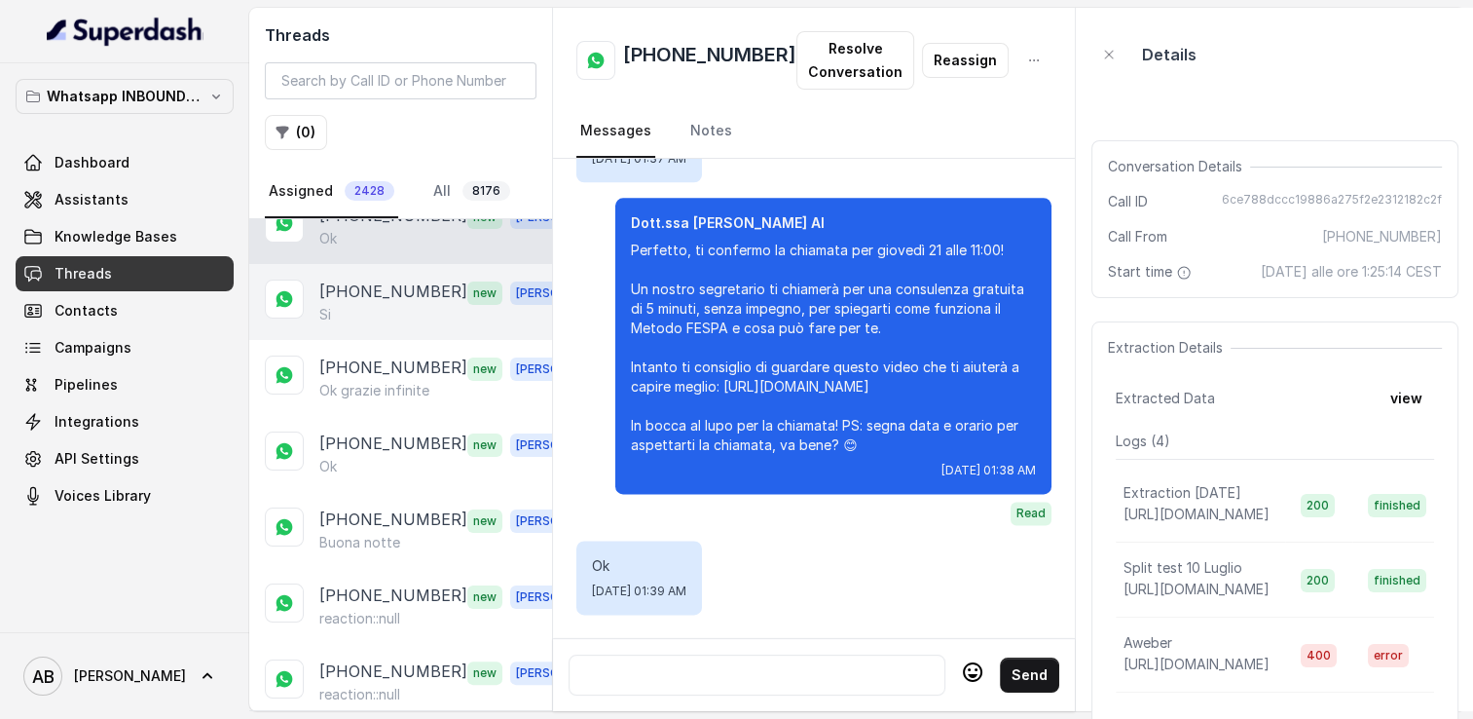
click at [358, 279] on p "[PHONE_NUMBER]" at bounding box center [393, 291] width 148 height 25
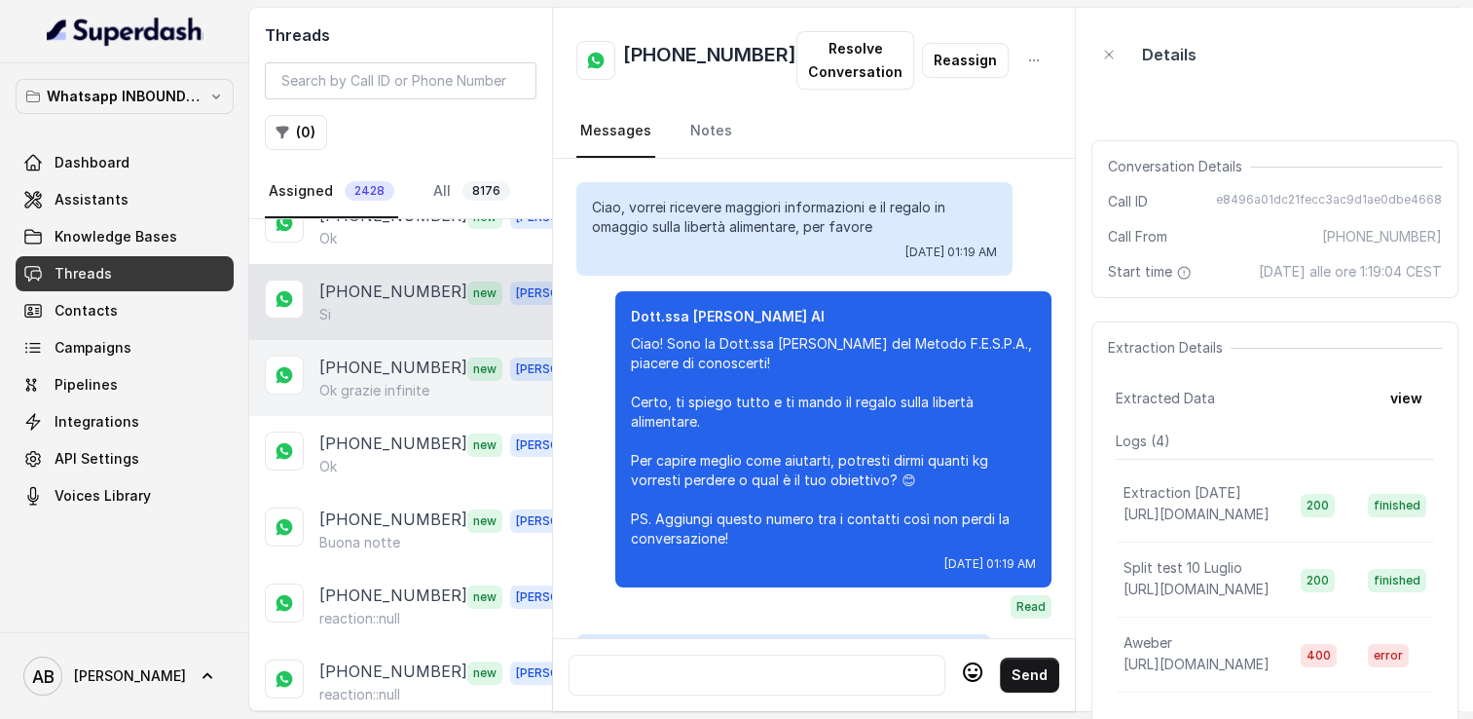
scroll to position [3166, 0]
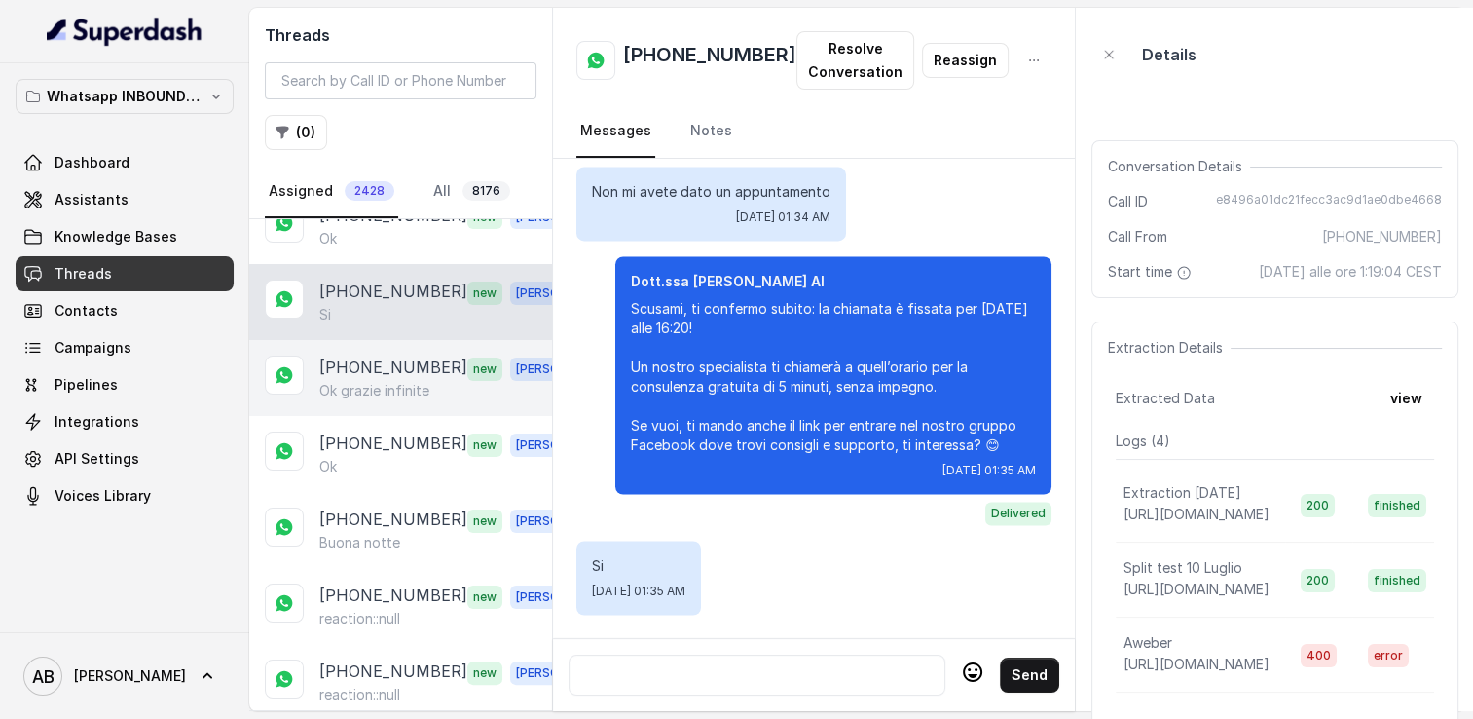
drag, startPoint x: 366, startPoint y: 345, endPoint x: 370, endPoint y: 369, distance: 24.7
click at [366, 345] on div "[PHONE_NUMBER] new [PERSON_NAME] grazie infinite" at bounding box center [400, 378] width 303 height 76
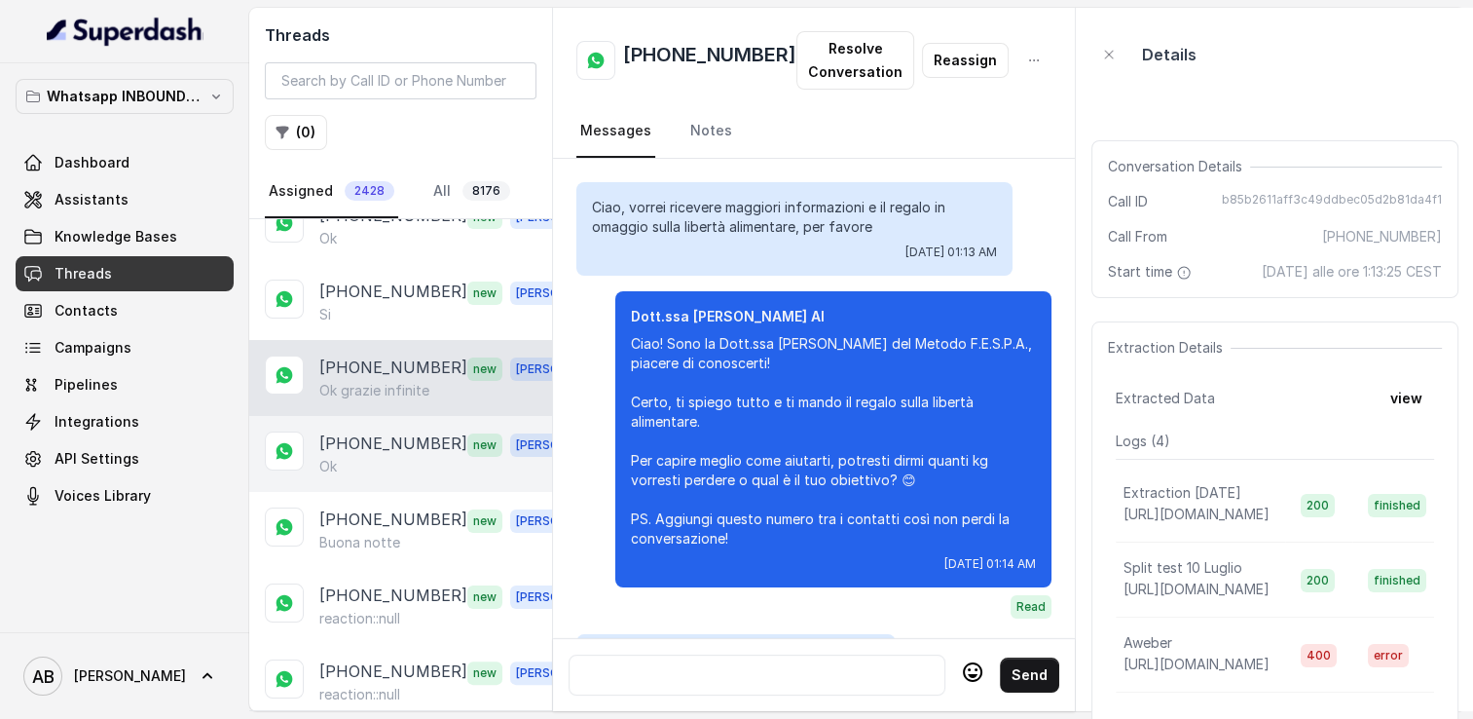
scroll to position [1776, 0]
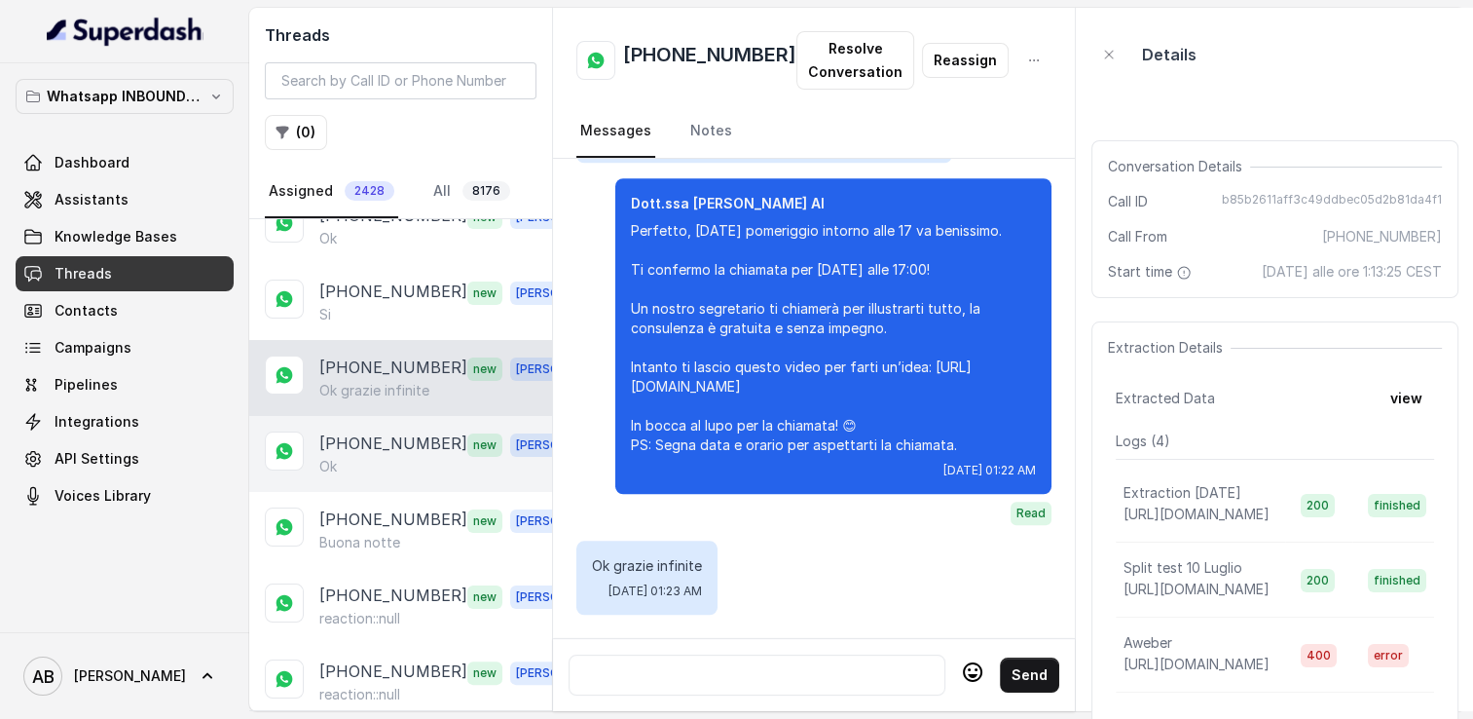
click at [371, 416] on div "[PHONE_NUMBER] new [PERSON_NAME]" at bounding box center [400, 454] width 303 height 76
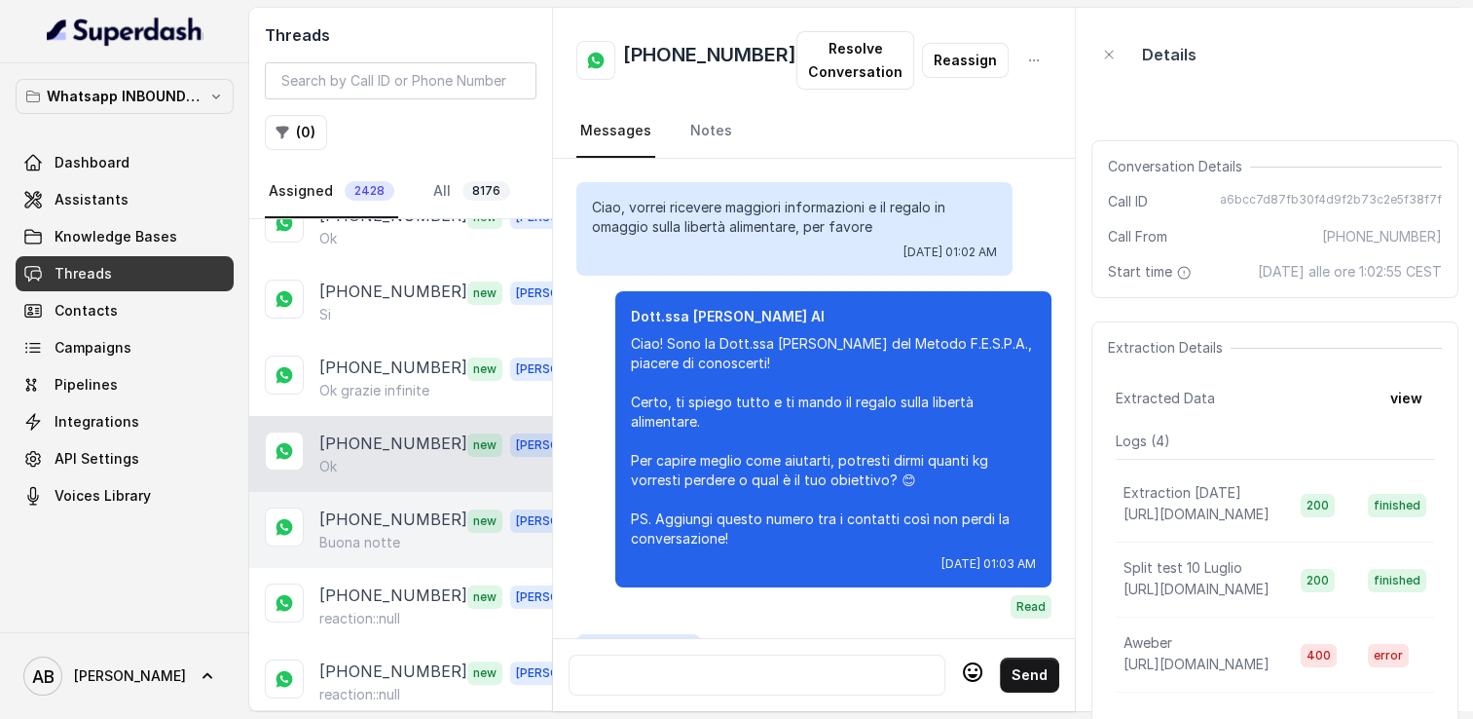
scroll to position [2095, 0]
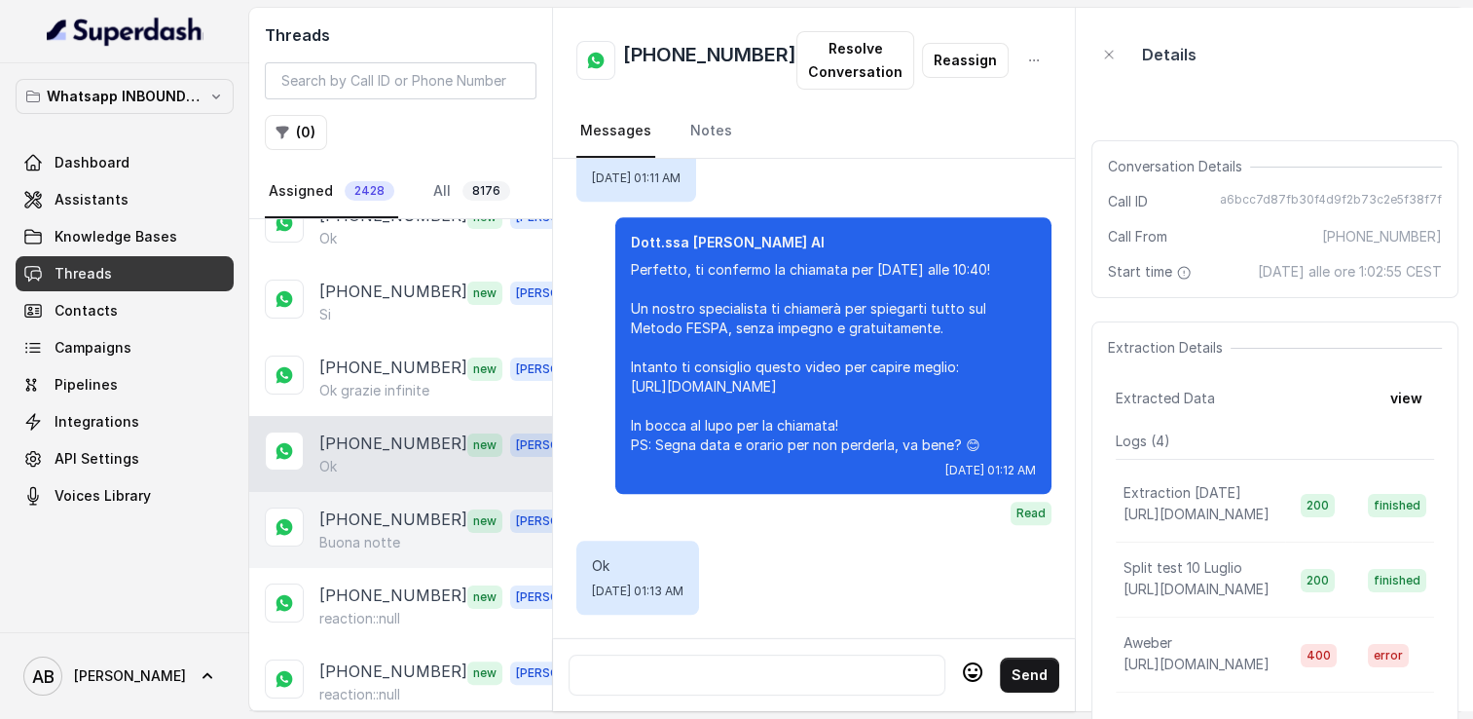
click at [373, 492] on div "[PHONE_NUMBER] new [PERSON_NAME] notte" at bounding box center [400, 530] width 303 height 76
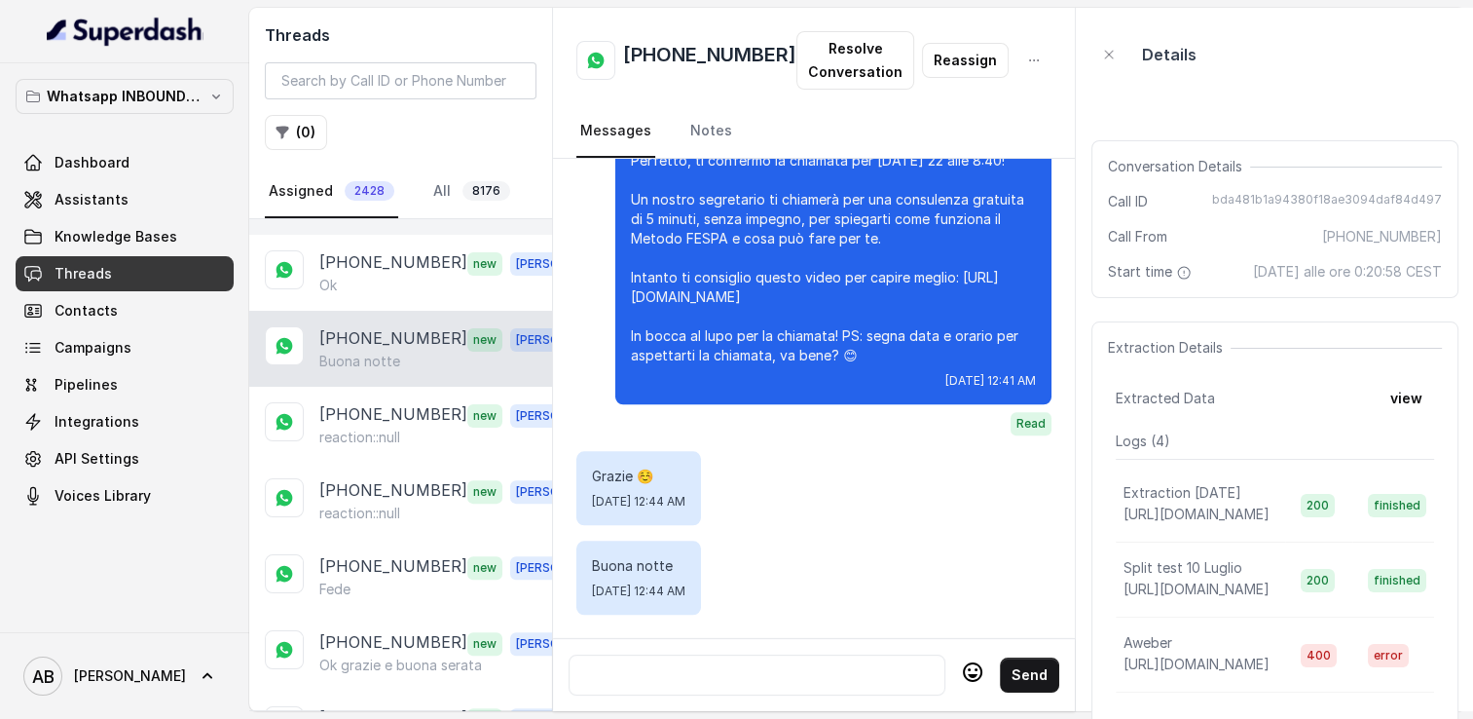
scroll to position [682, 0]
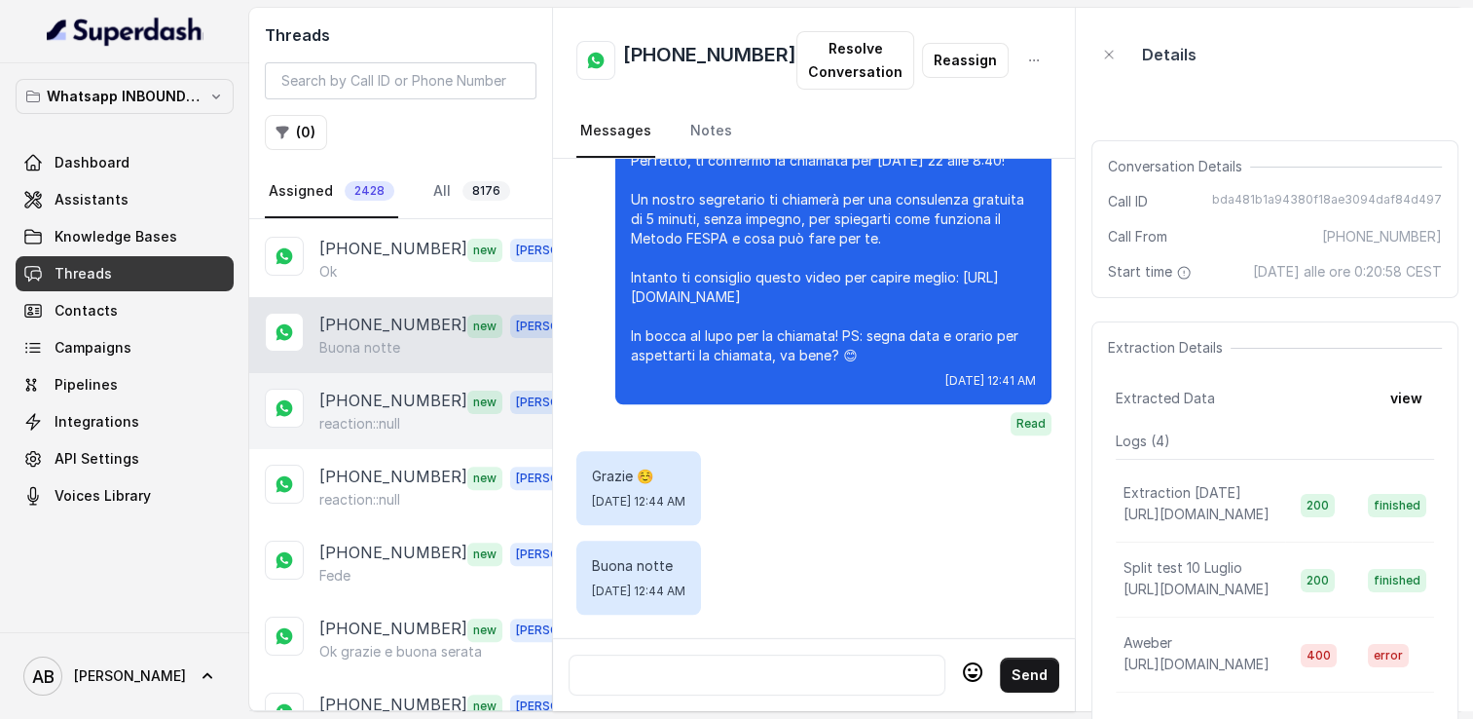
click at [364, 414] on p "reaction::null" at bounding box center [359, 423] width 81 height 19
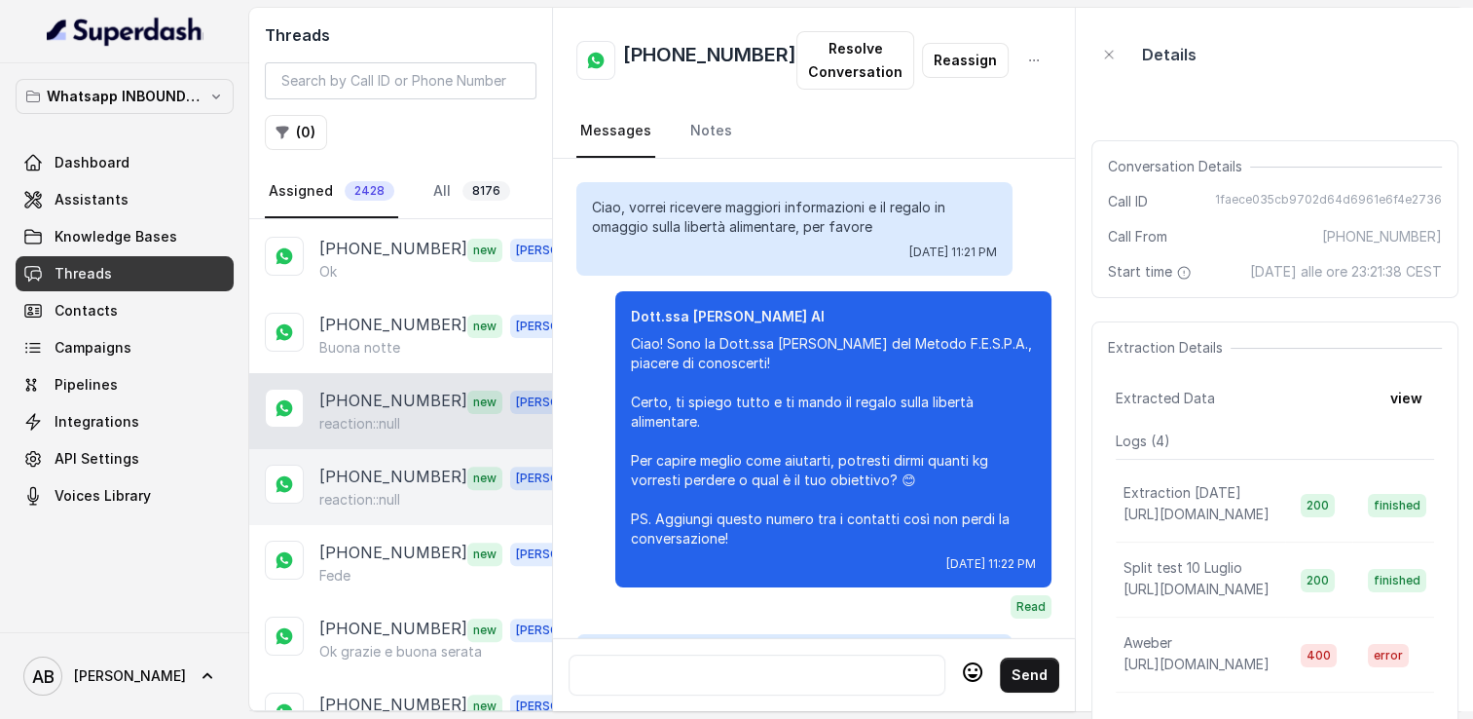
scroll to position [2508, 0]
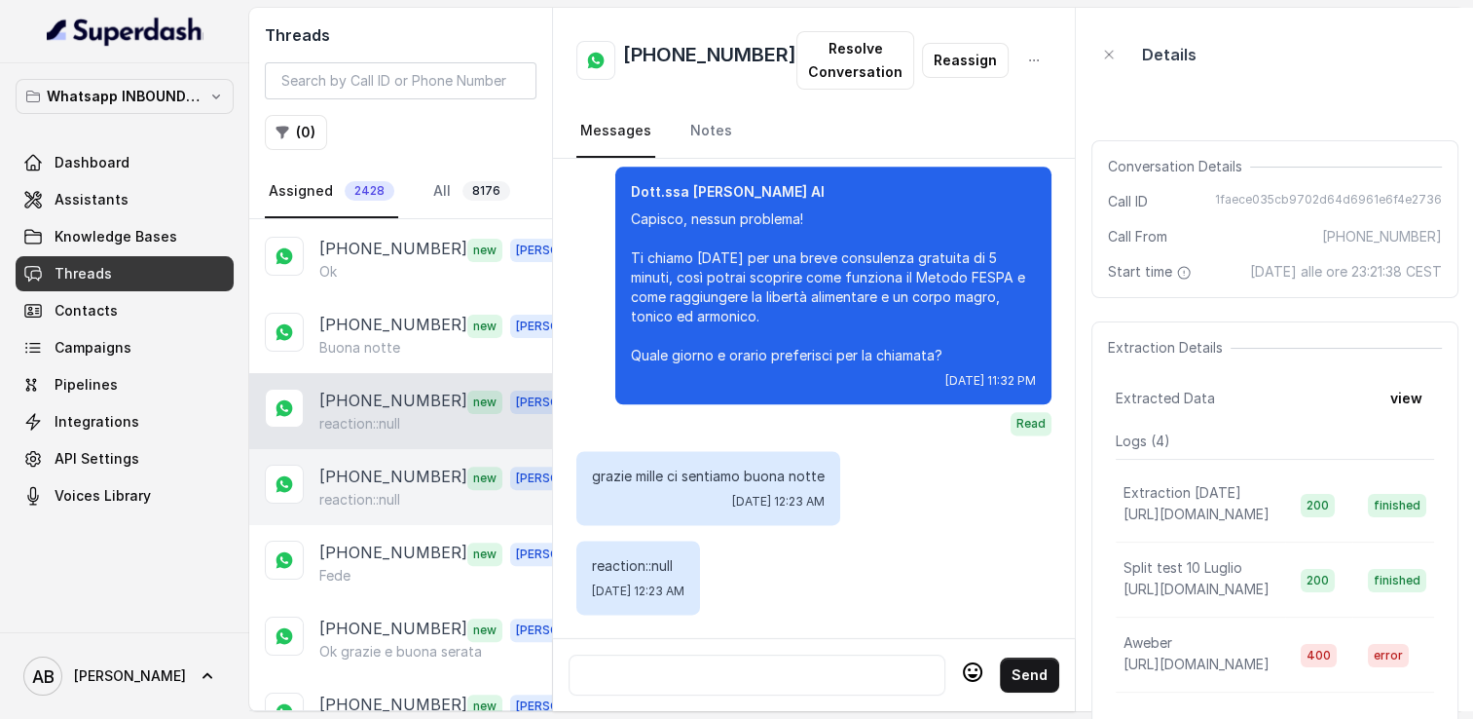
click at [368, 474] on p "[PHONE_NUMBER]" at bounding box center [393, 476] width 148 height 25
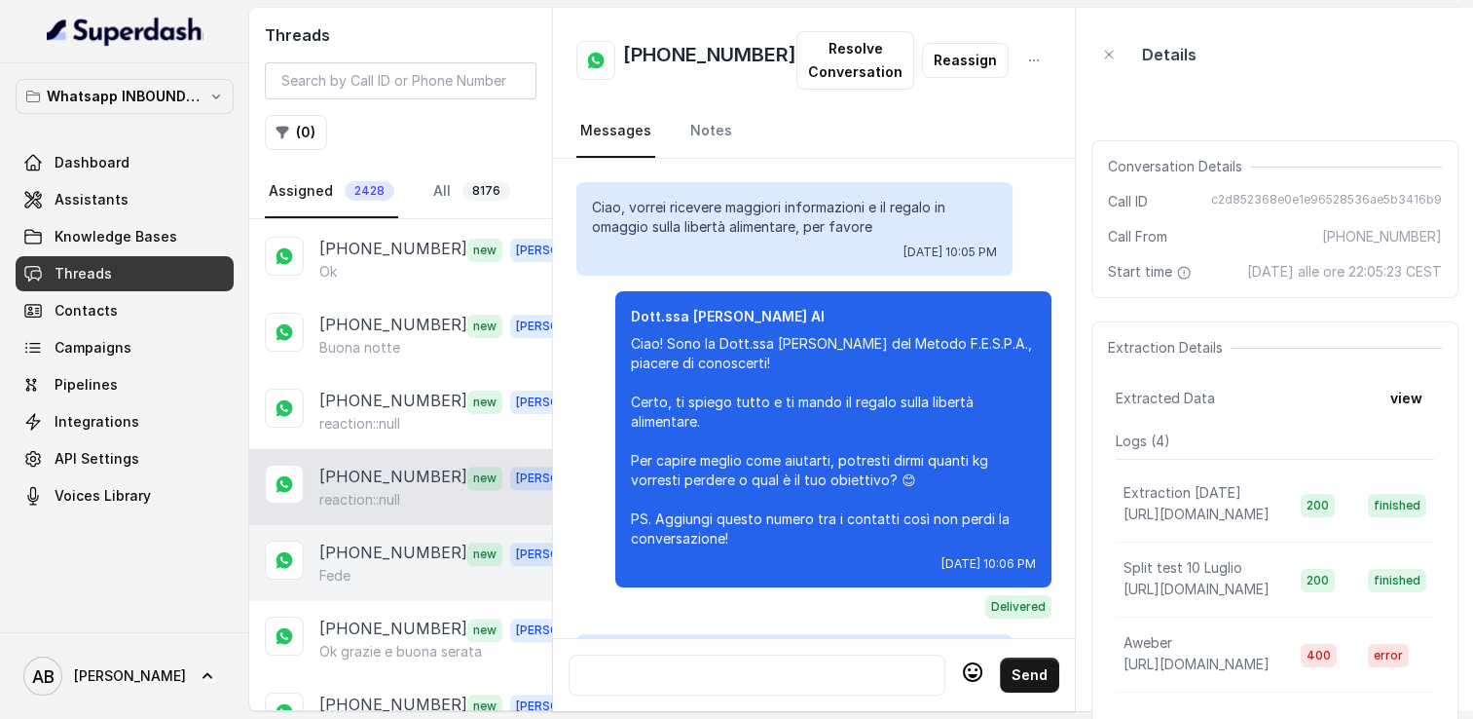
click at [374, 566] on div "Fede" at bounding box center [455, 575] width 272 height 19
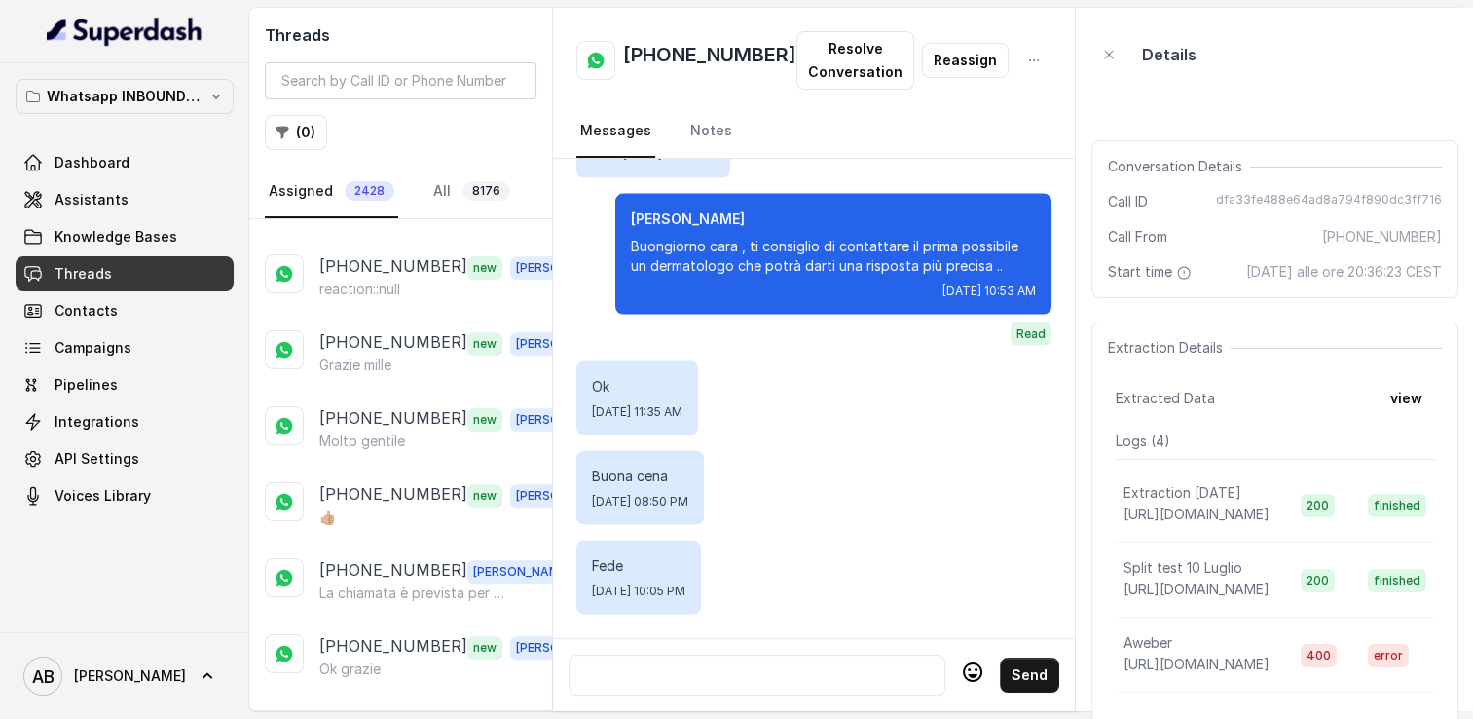
scroll to position [1850, 0]
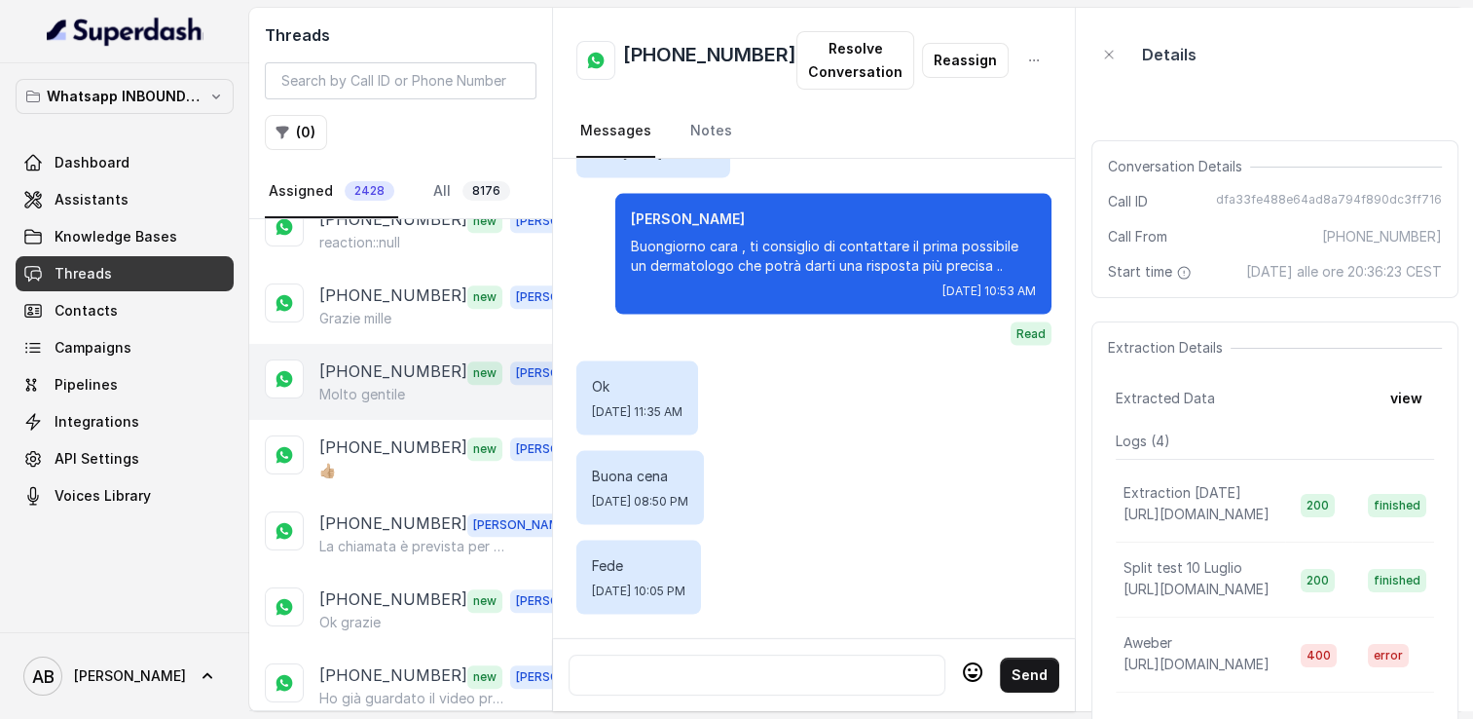
click at [383, 359] on p "[PHONE_NUMBER]" at bounding box center [393, 371] width 148 height 25
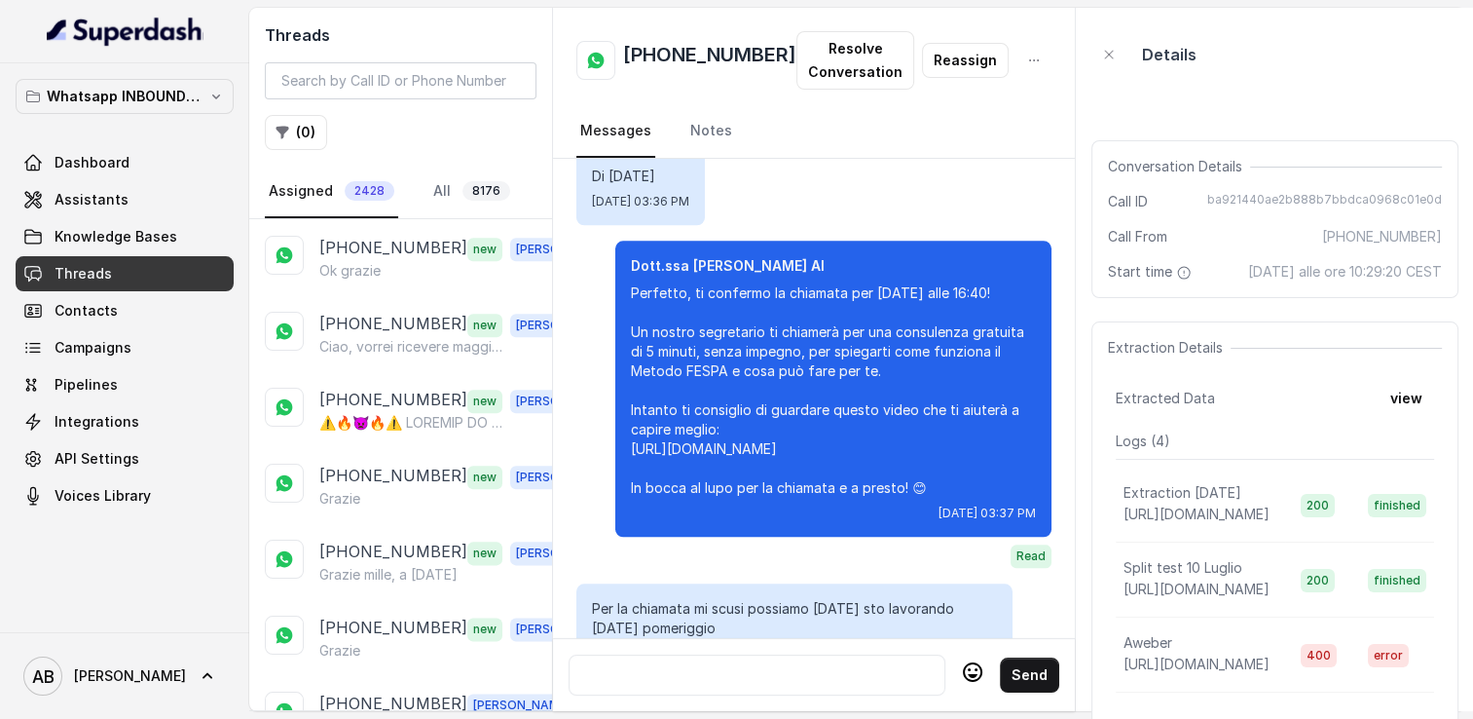
scroll to position [2434, 0]
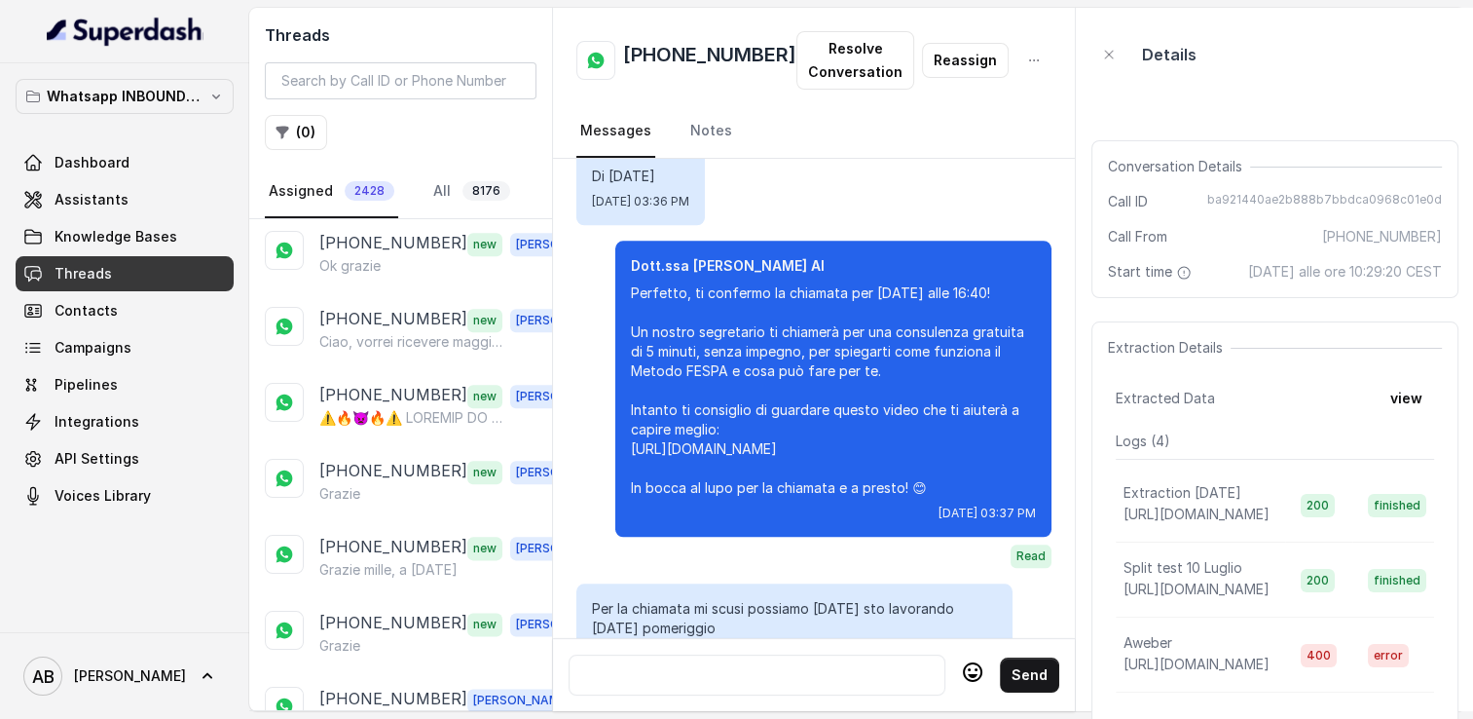
click at [678, 55] on h2 "[PHONE_NUMBER]" at bounding box center [709, 60] width 173 height 39
copy h2 "[PHONE_NUMBER]"
click at [729, 76] on h2 "[PHONE_NUMBER]" at bounding box center [709, 60] width 173 height 39
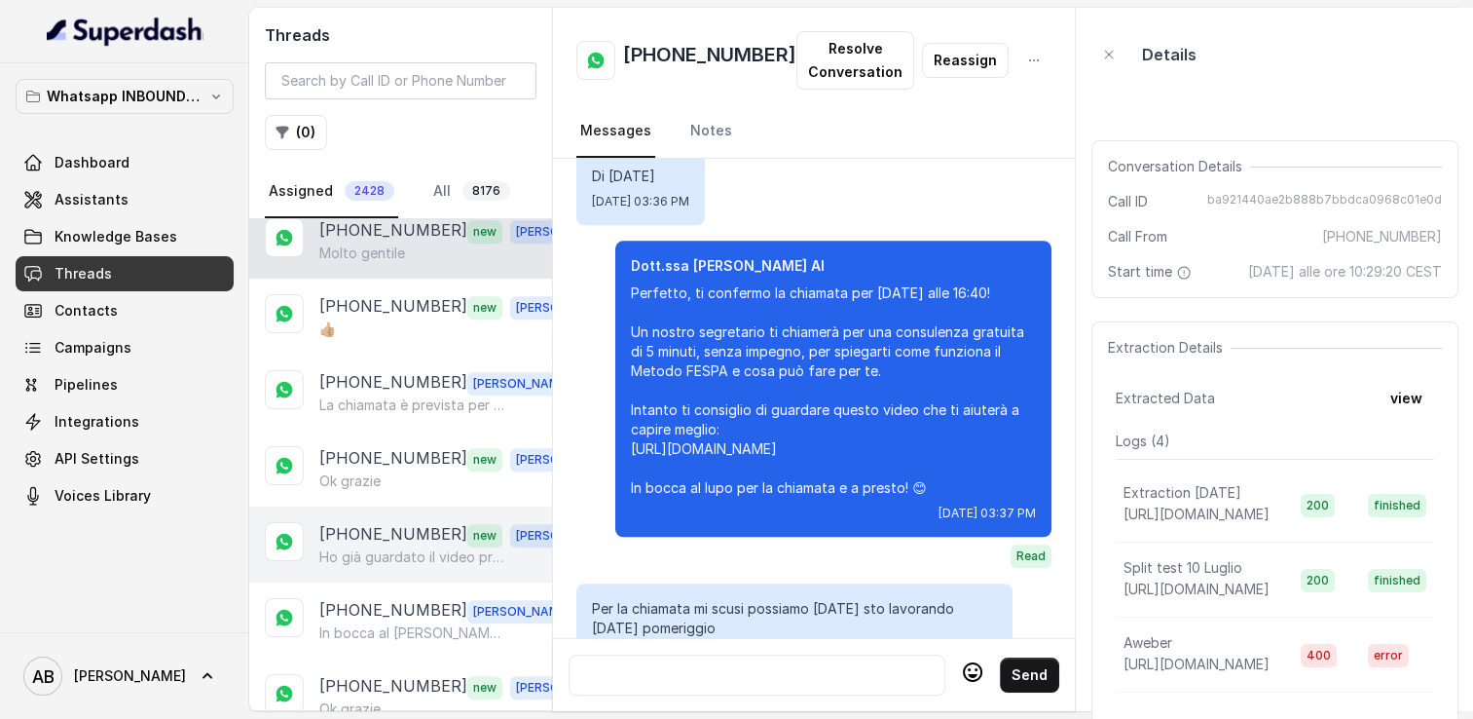
scroll to position [1947, 0]
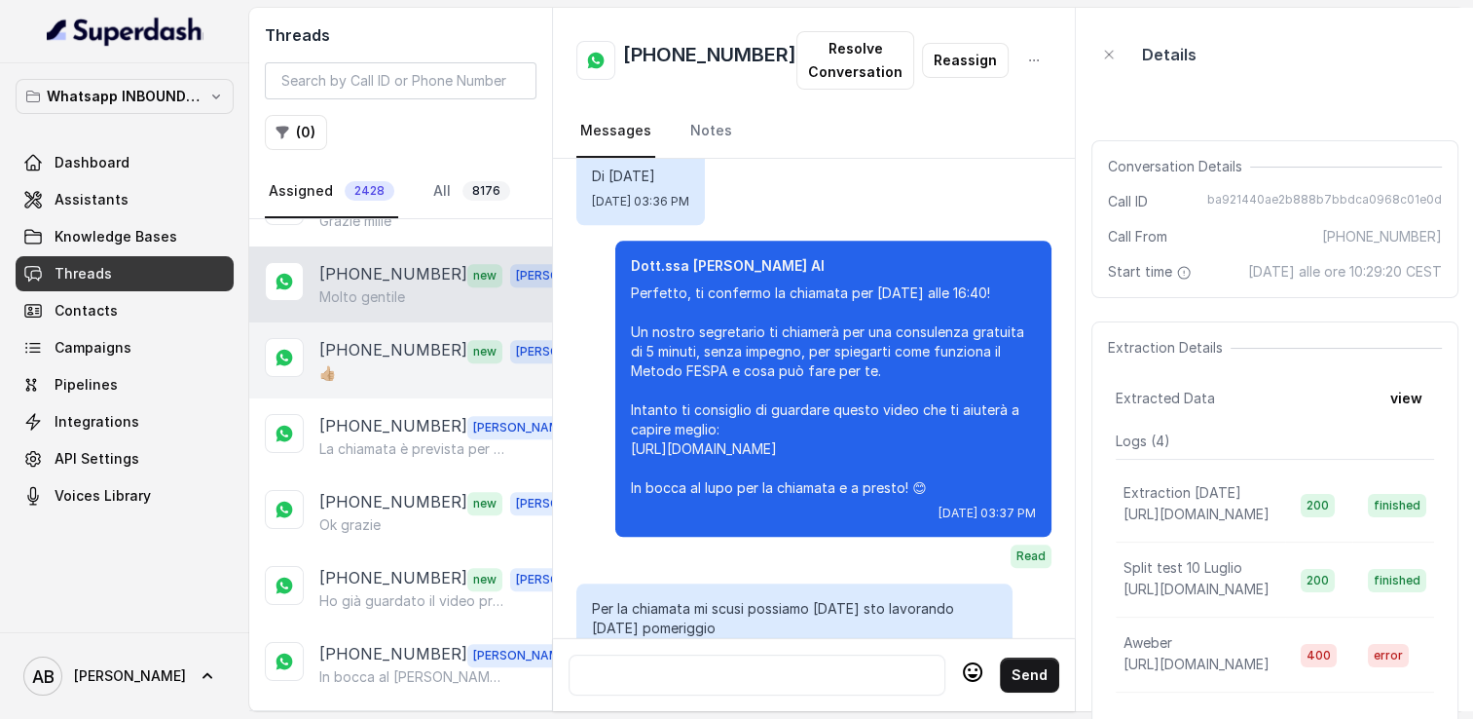
click at [393, 338] on p "[PHONE_NUMBER]" at bounding box center [393, 350] width 148 height 25
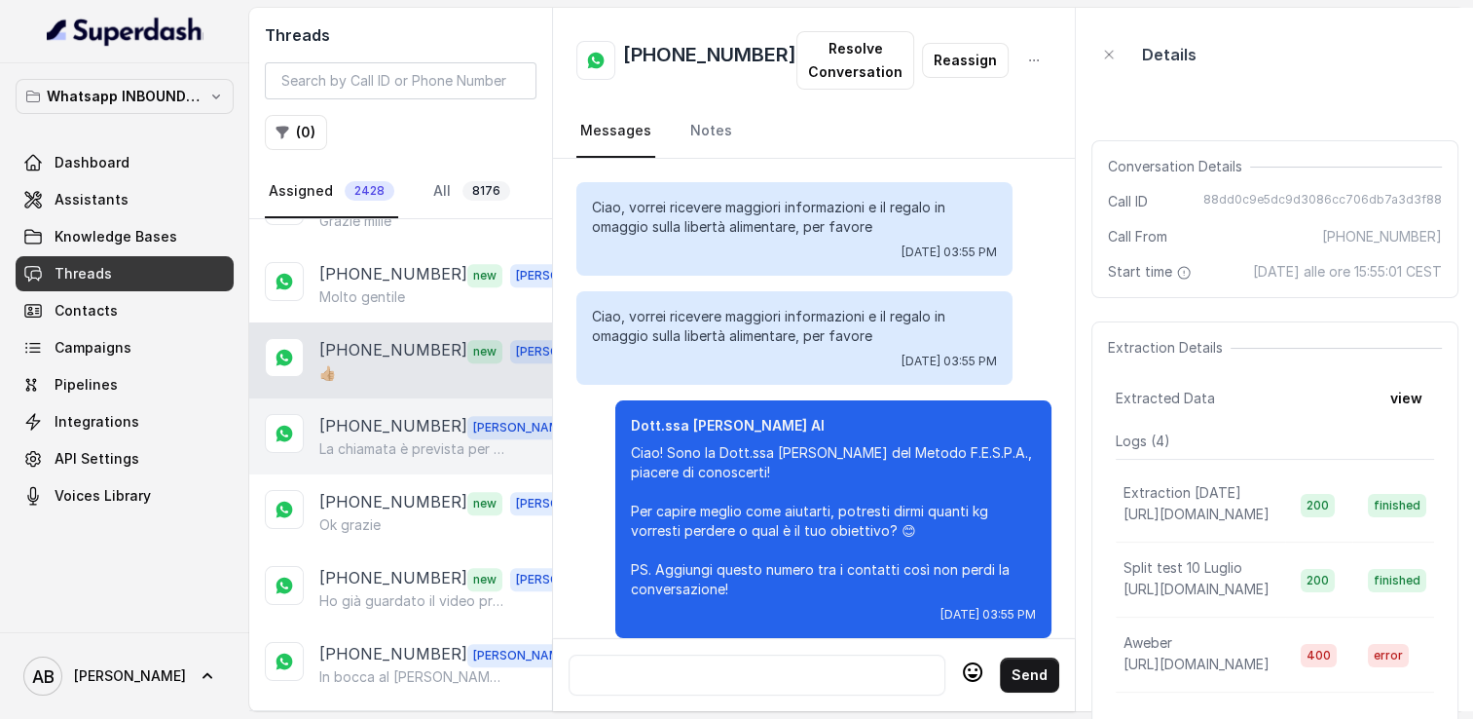
scroll to position [2738, 0]
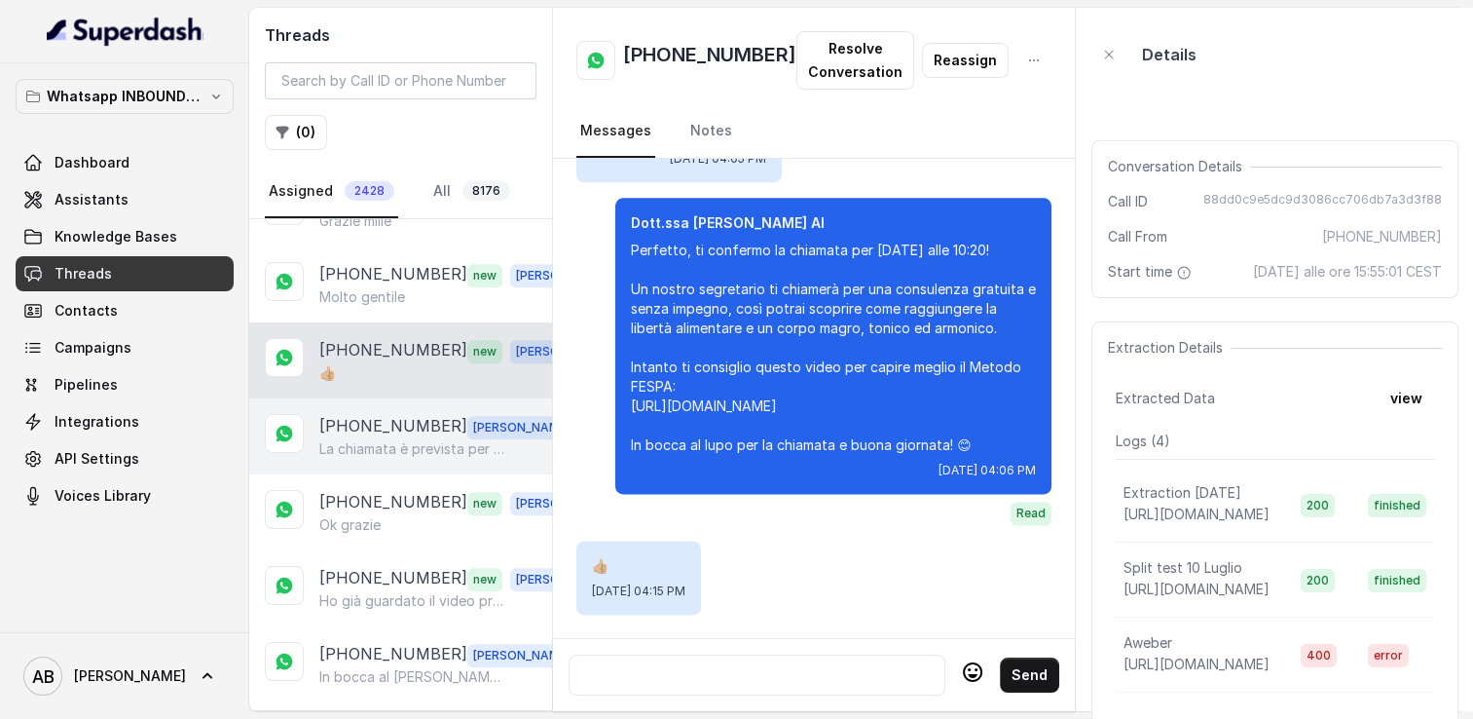
click at [395, 414] on p "[PHONE_NUMBER]" at bounding box center [393, 426] width 148 height 25
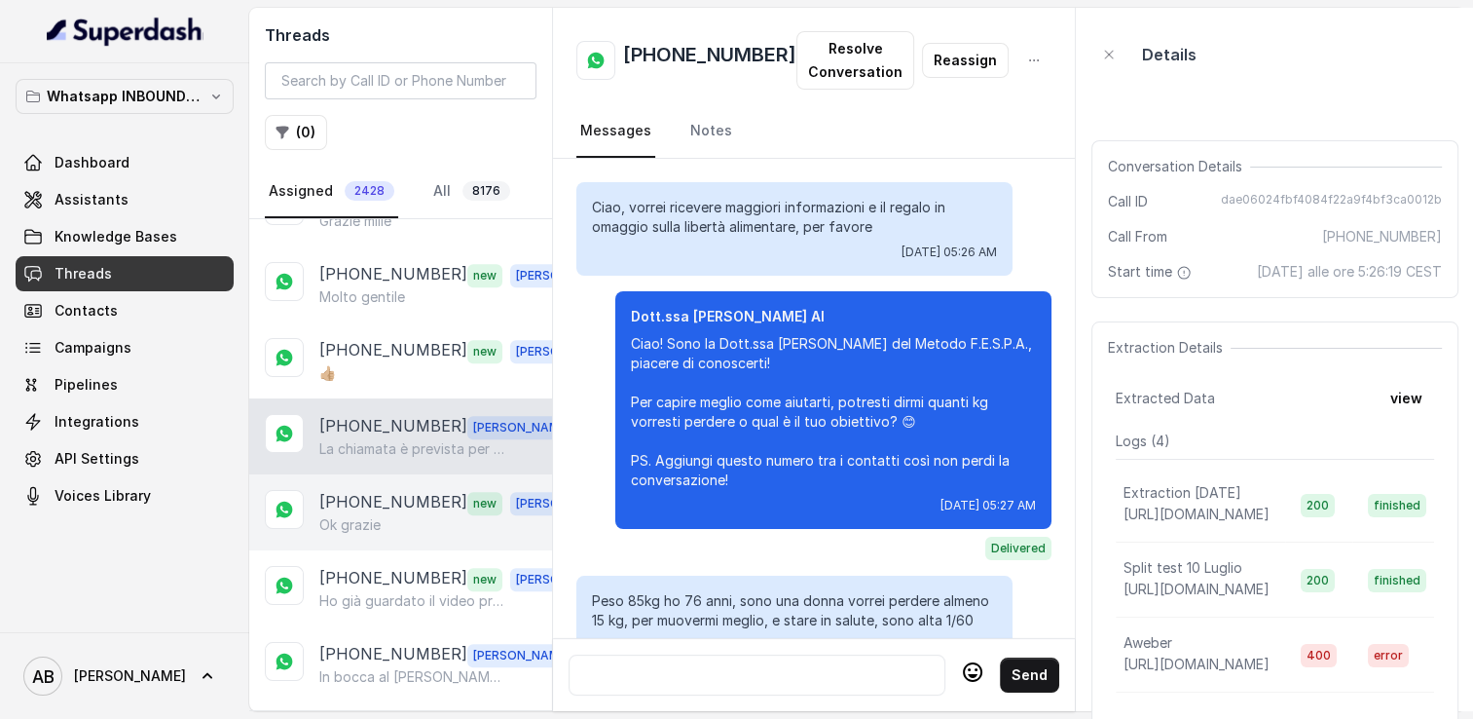
click at [403, 490] on p "[PHONE_NUMBER]" at bounding box center [393, 502] width 148 height 25
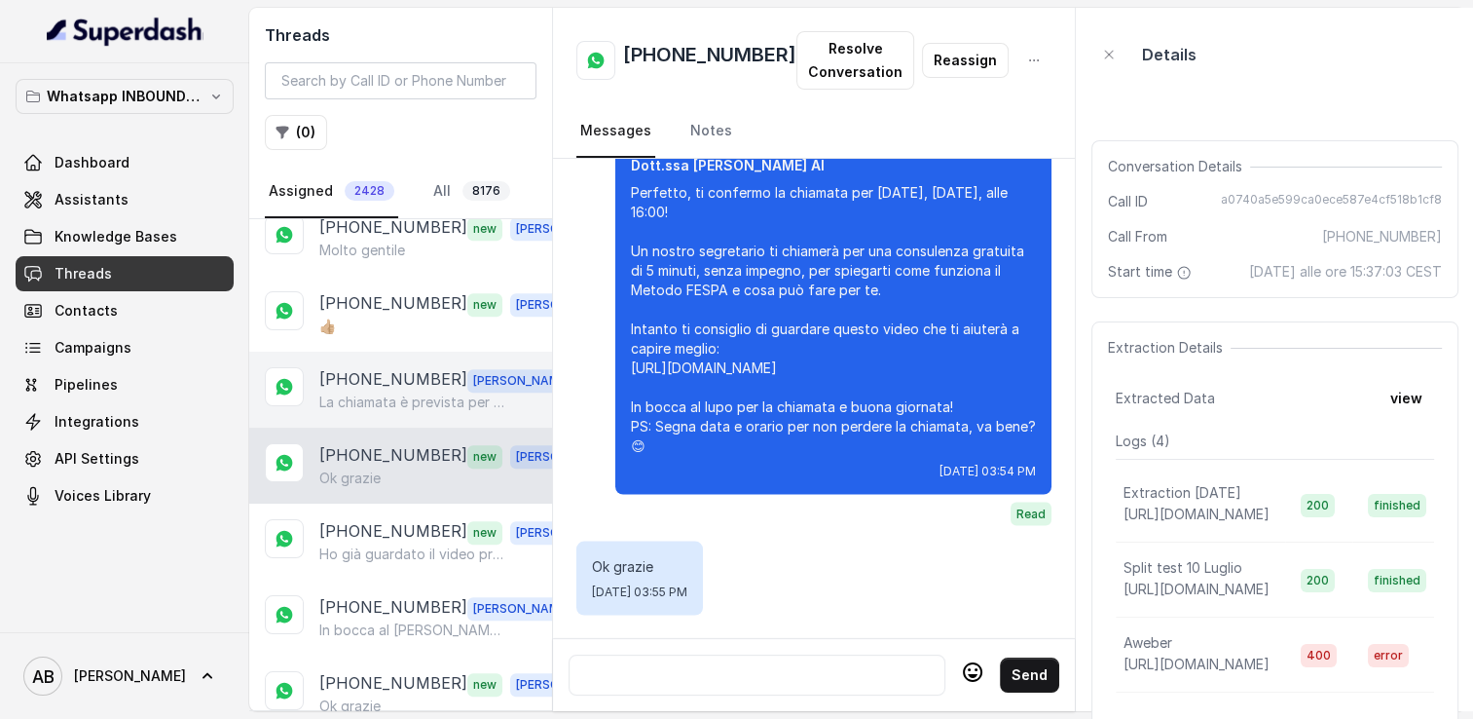
scroll to position [2142, 0]
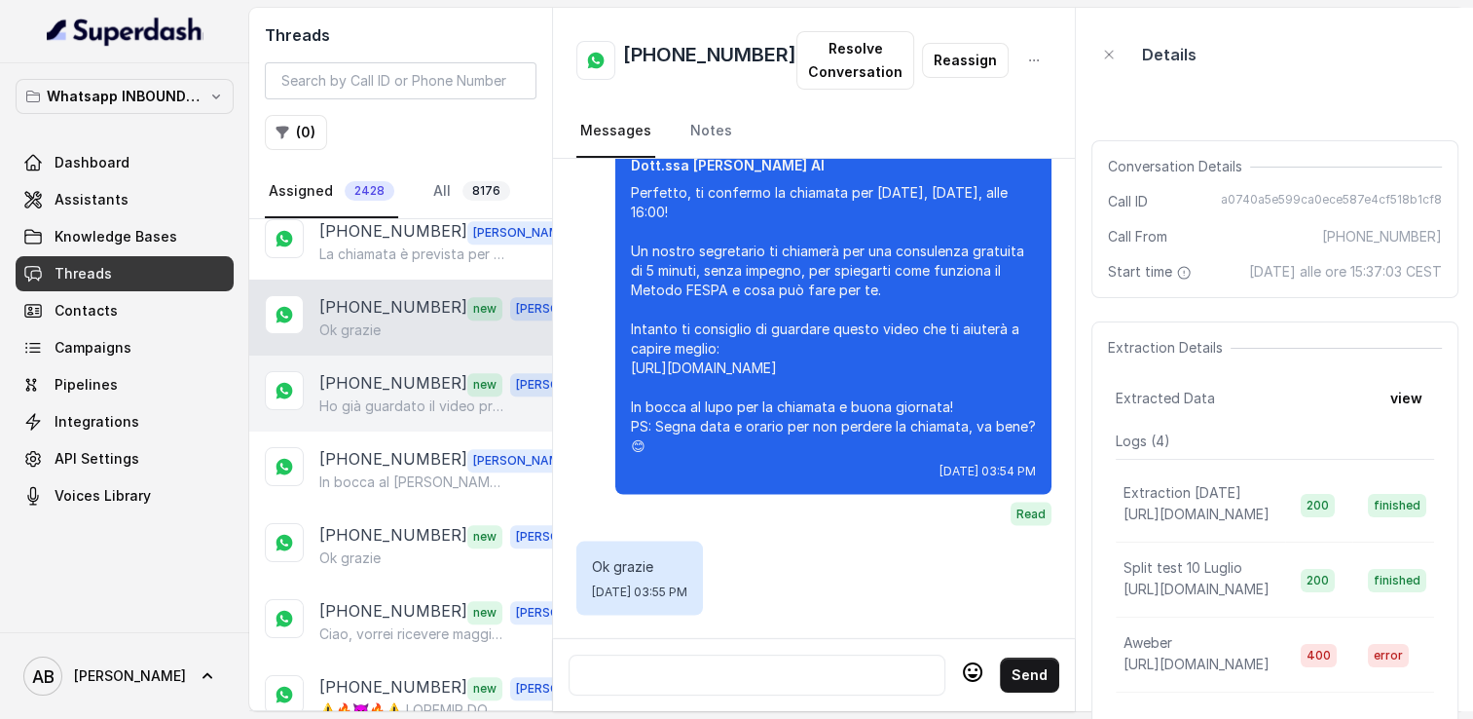
click at [345, 396] on p "Ho già guardato il video proprio [DATE]." at bounding box center [412, 405] width 187 height 19
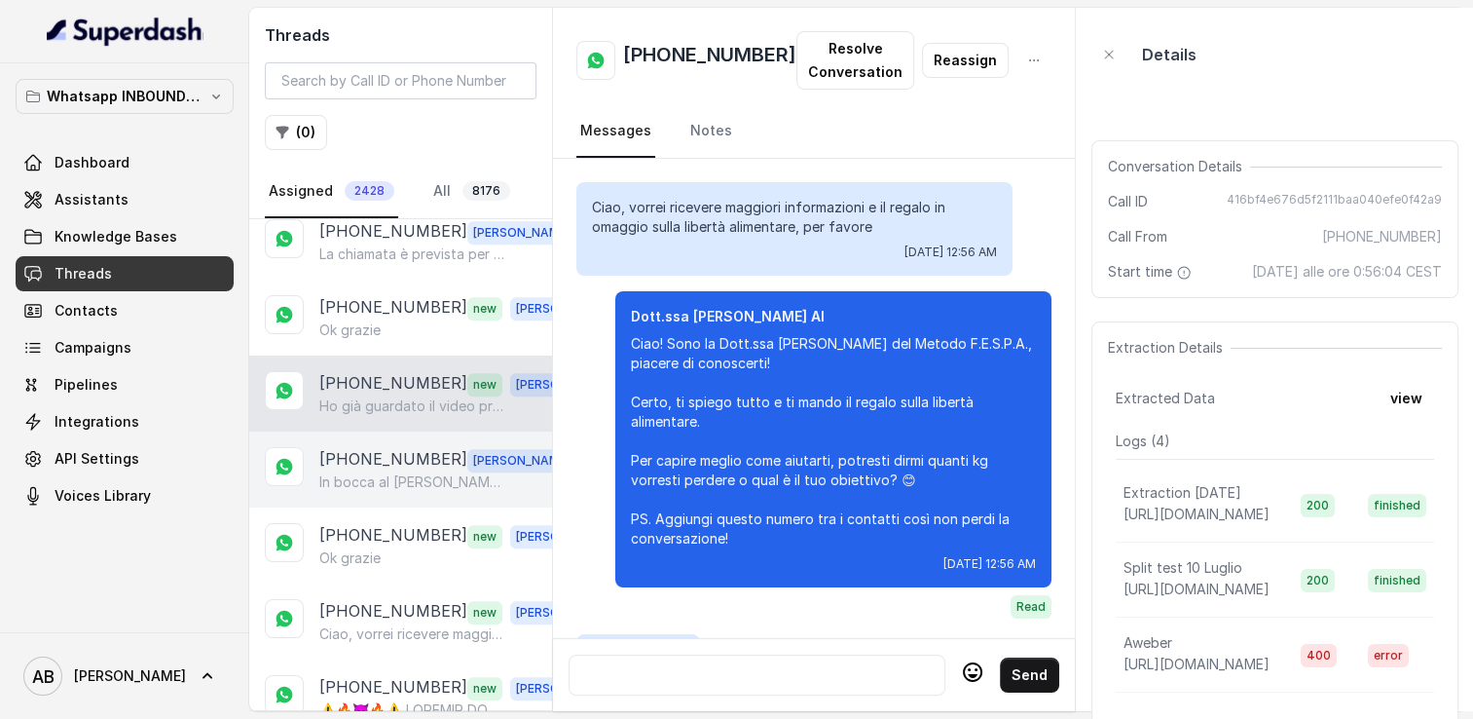
scroll to position [3770, 0]
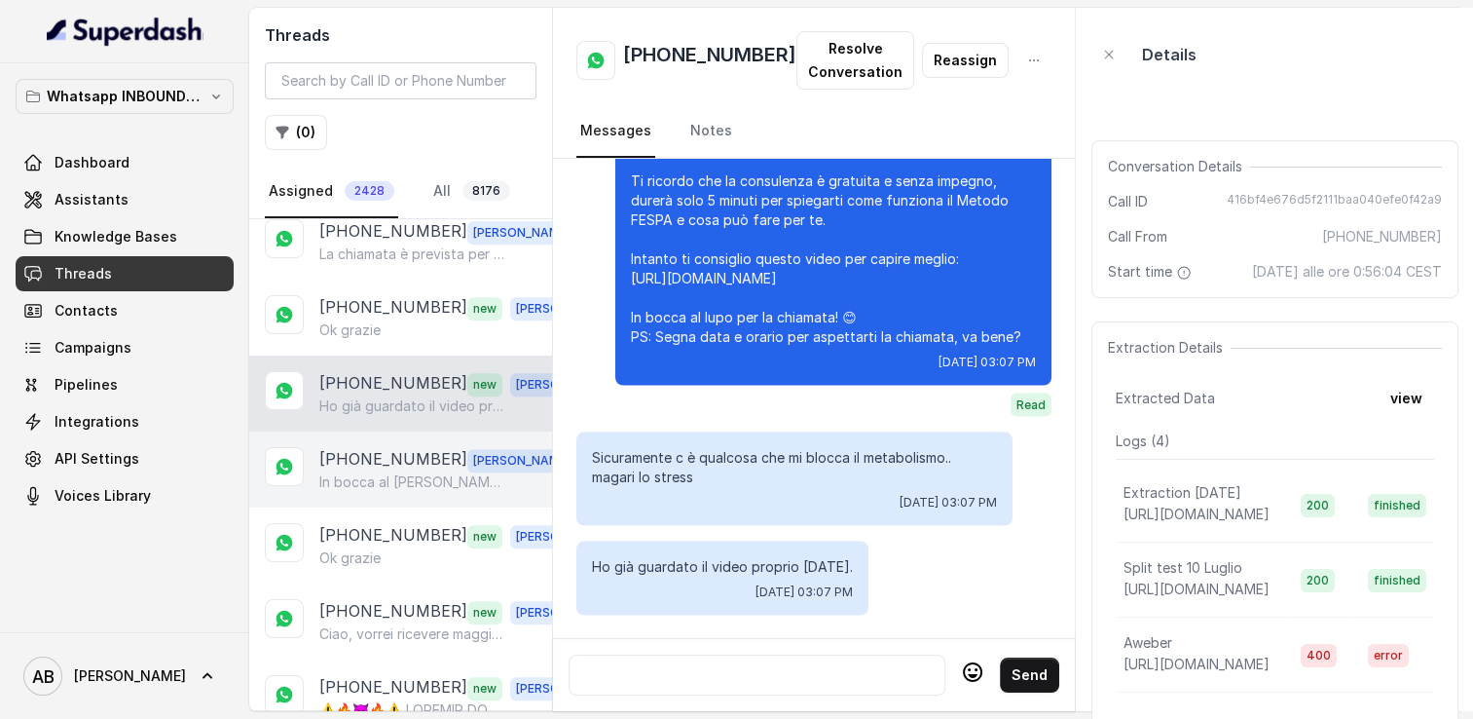
click at [370, 447] on p "[PHONE_NUMBER]" at bounding box center [393, 459] width 148 height 25
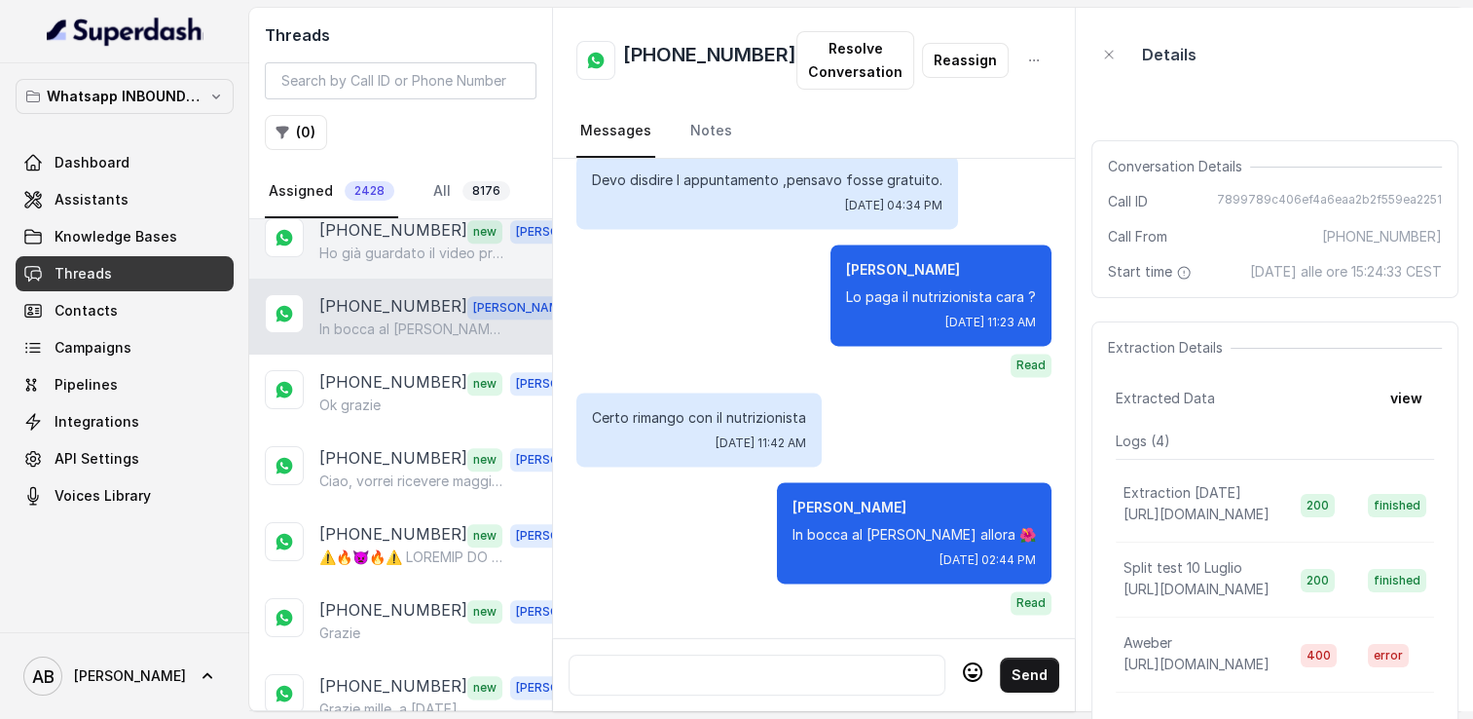
scroll to position [2337, 0]
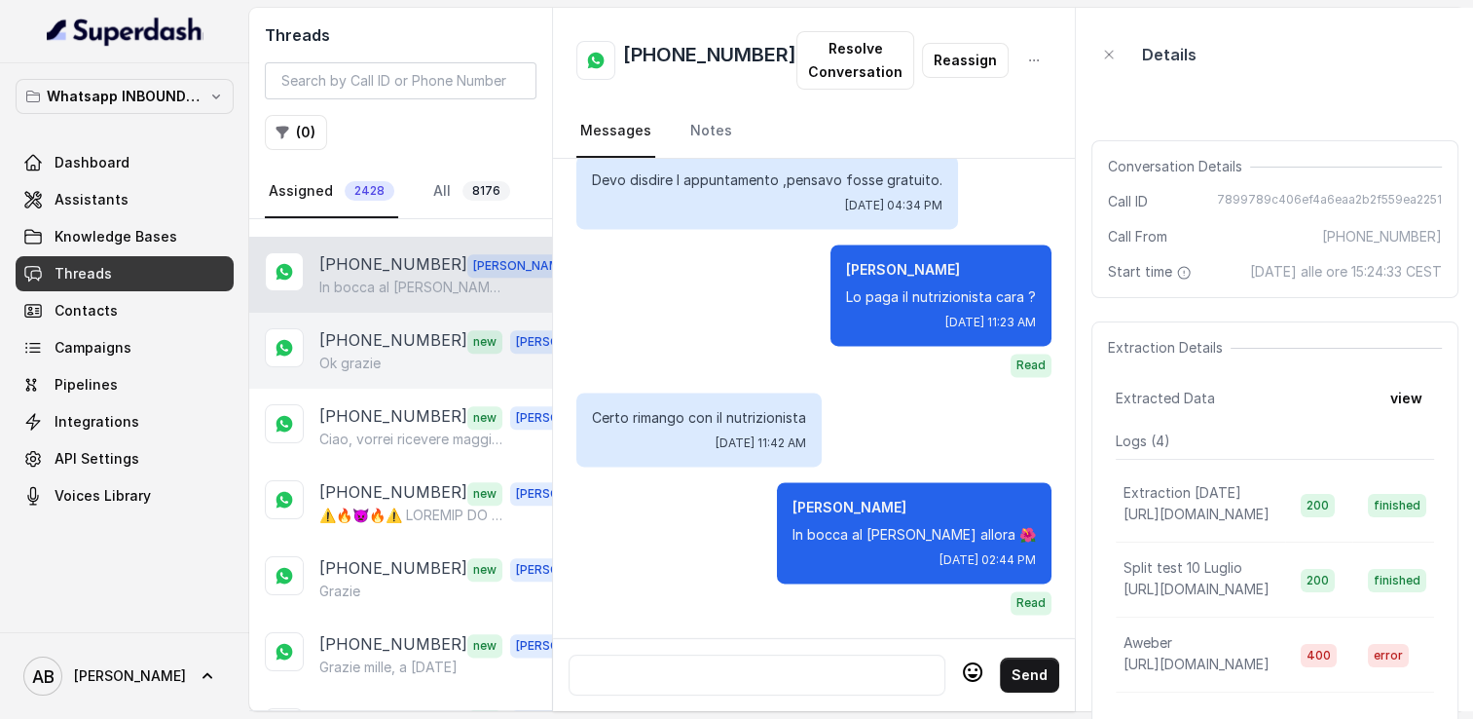
click at [382, 353] on div "Ok grazie" at bounding box center [455, 362] width 272 height 19
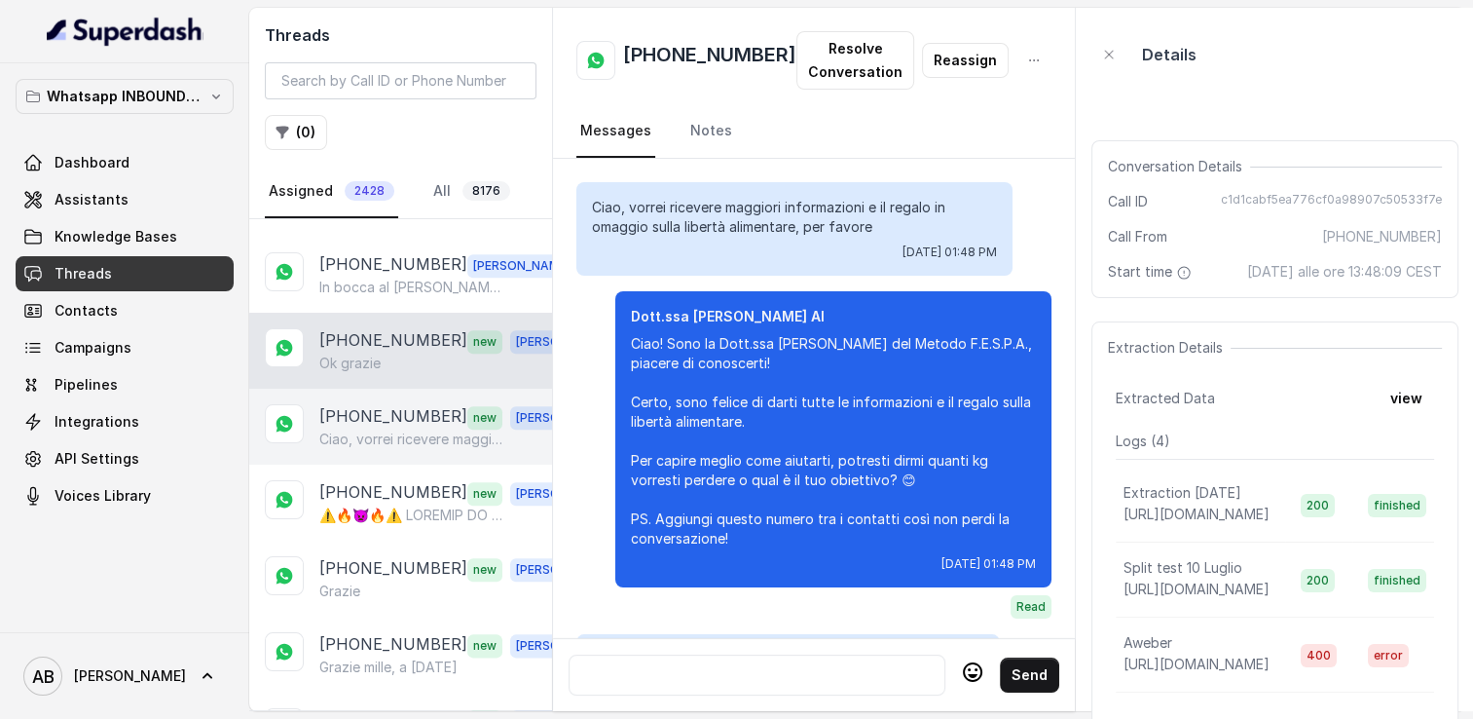
scroll to position [1986, 0]
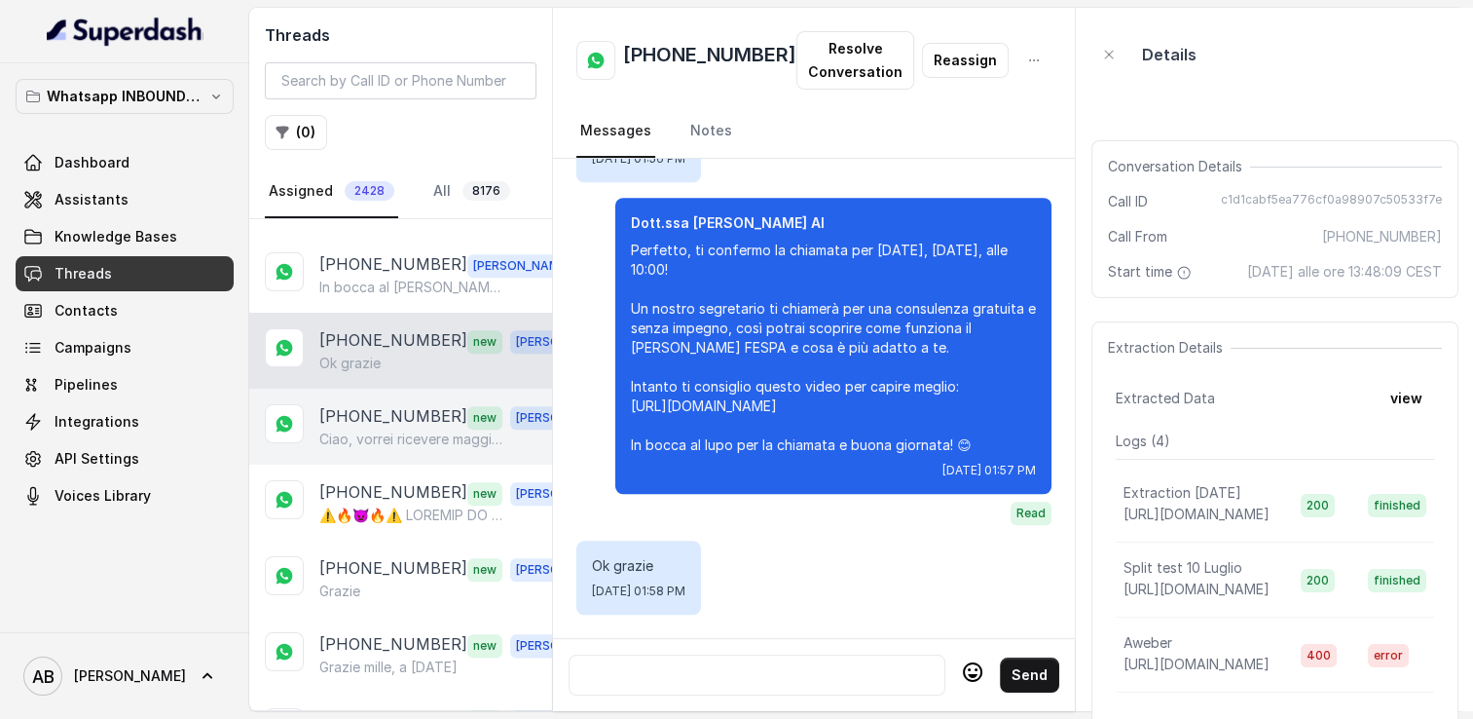
click at [382, 429] on p "Ciao, vorrei ricevere maggiori informazioni e il regalo in omaggio .Grazie" at bounding box center [412, 438] width 187 height 19
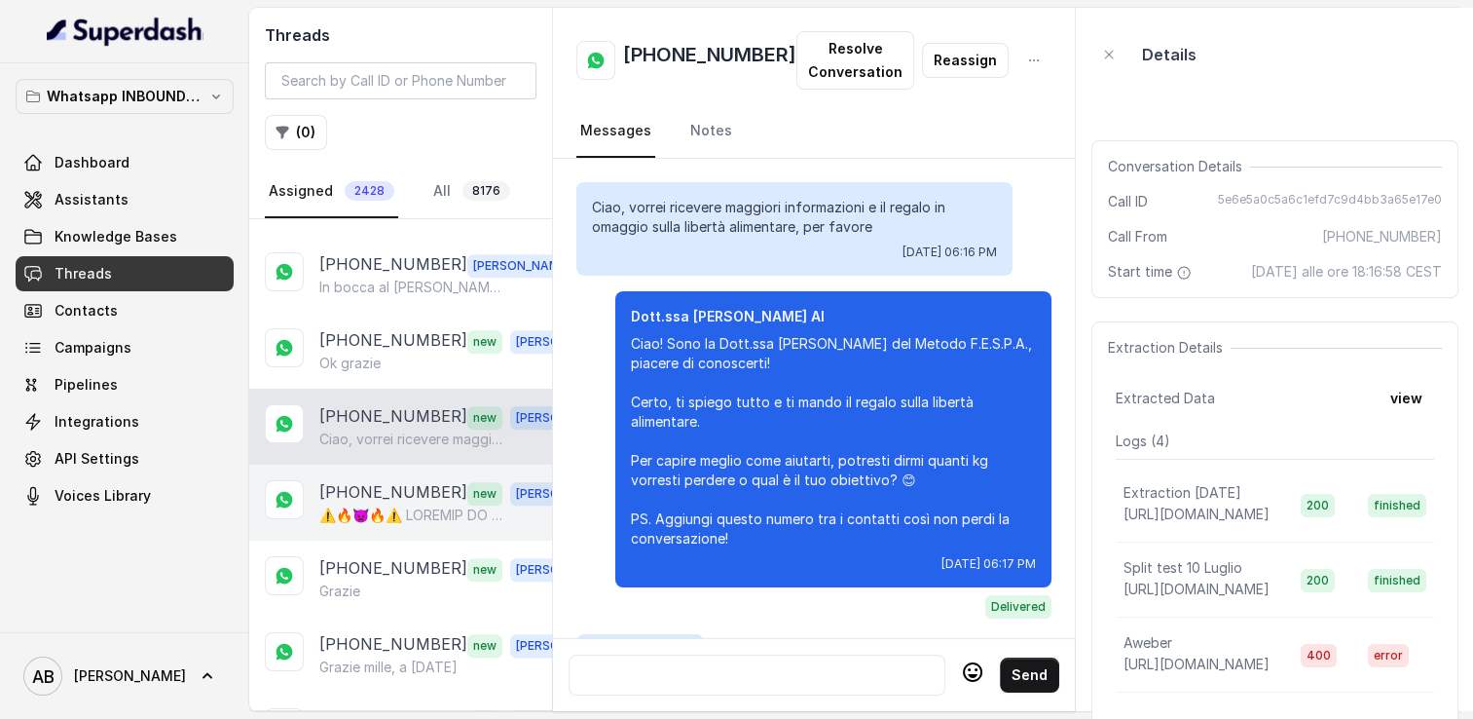
scroll to position [323, 0]
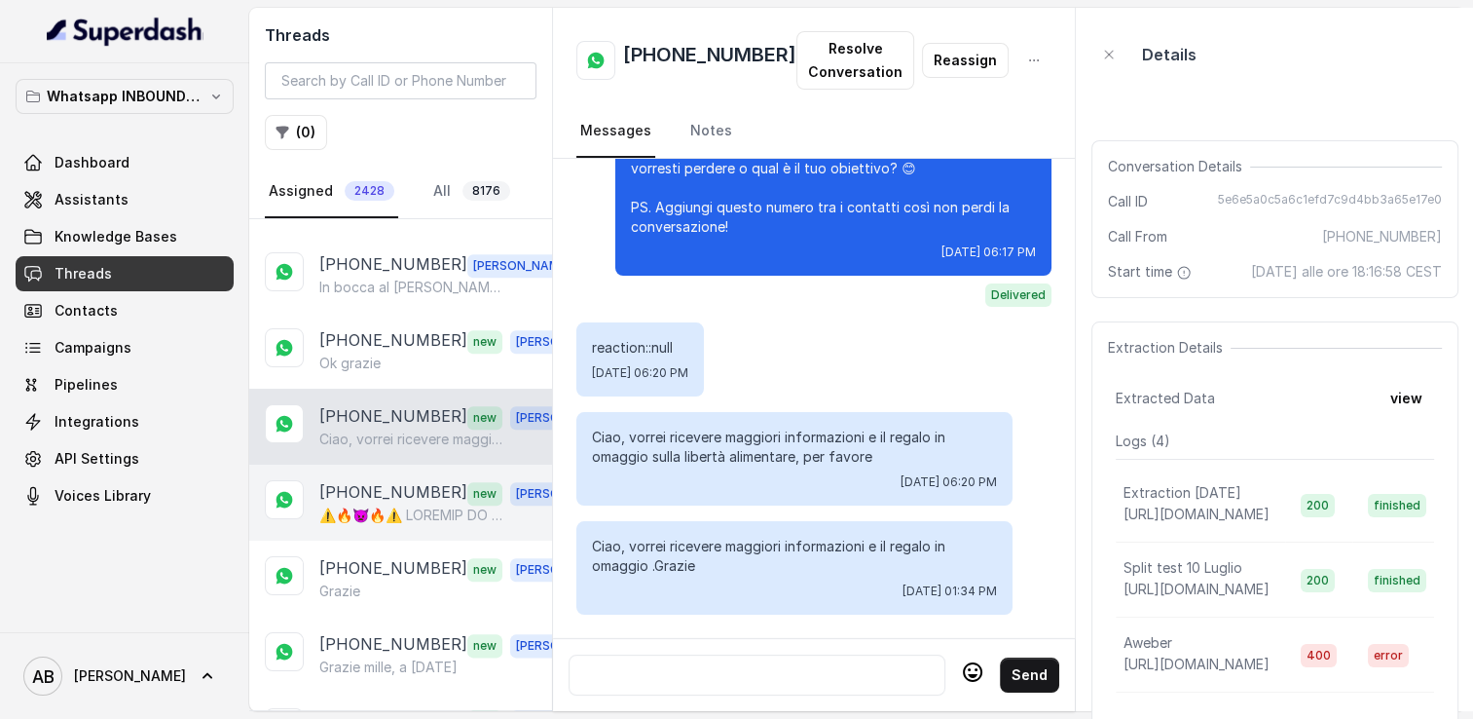
click at [375, 505] on p at bounding box center [412, 514] width 187 height 19
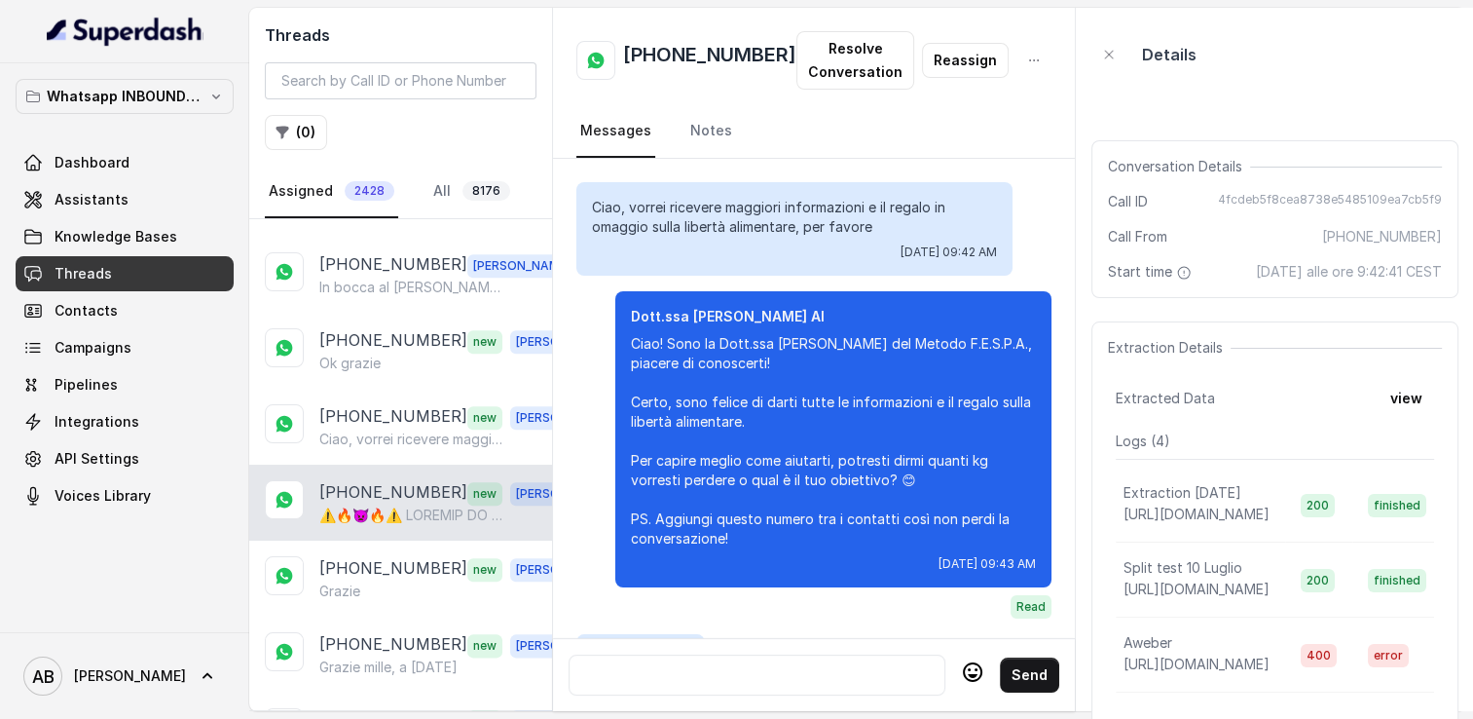
scroll to position [5682, 0]
